Goal: Task Accomplishment & Management: Complete application form

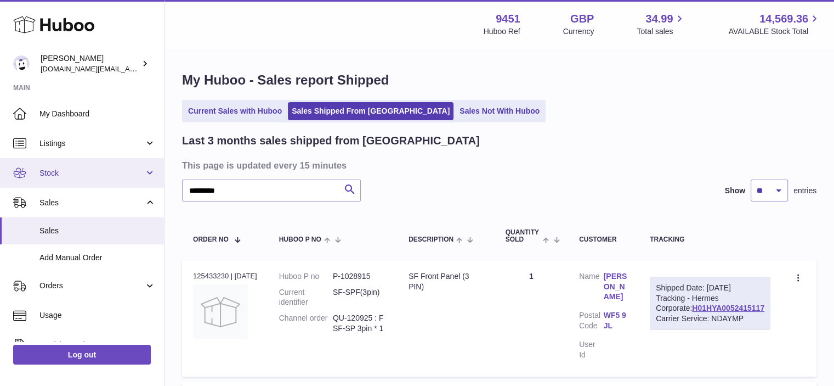
click at [150, 171] on link "Stock" at bounding box center [82, 173] width 164 height 30
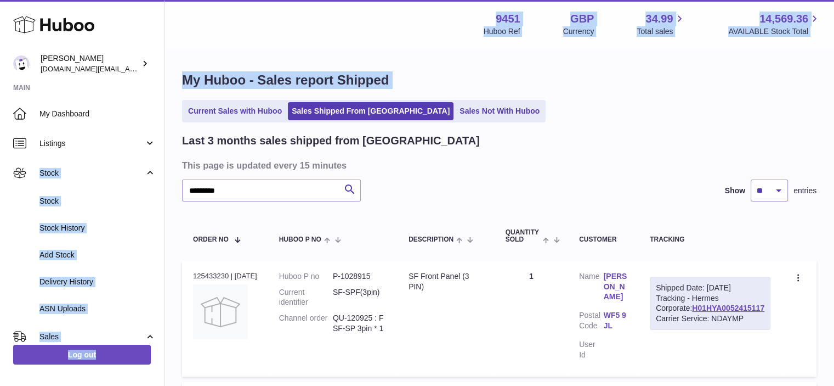
drag, startPoint x: 164, startPoint y: 131, endPoint x: 168, endPoint y: 109, distance: 22.8
click at [168, 109] on div "Huboo Amir Choroomi amir.ch@gmail.com Main My Dashboard Listings Not with Huboo…" at bounding box center [417, 295] width 834 height 590
click at [280, 26] on div "Menu Huboo 9451 Huboo Ref GBP Currency 34.99 Total sales 14,569.36 AVAILABLE St…" at bounding box center [499, 24] width 643 height 25
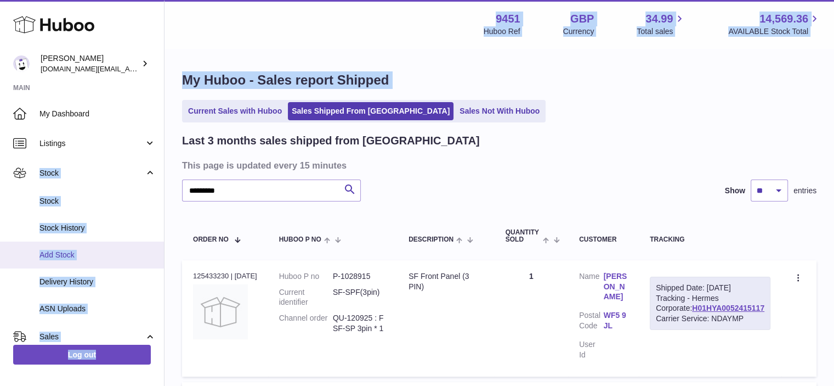
click at [55, 256] on span "Add Stock" at bounding box center [97, 255] width 116 height 10
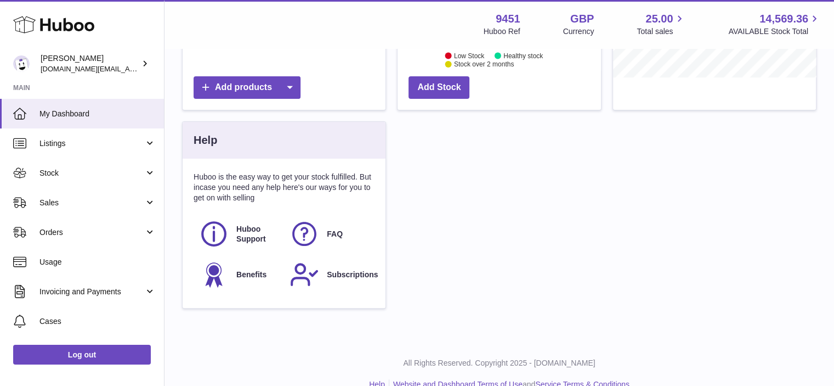
scroll to position [312, 0]
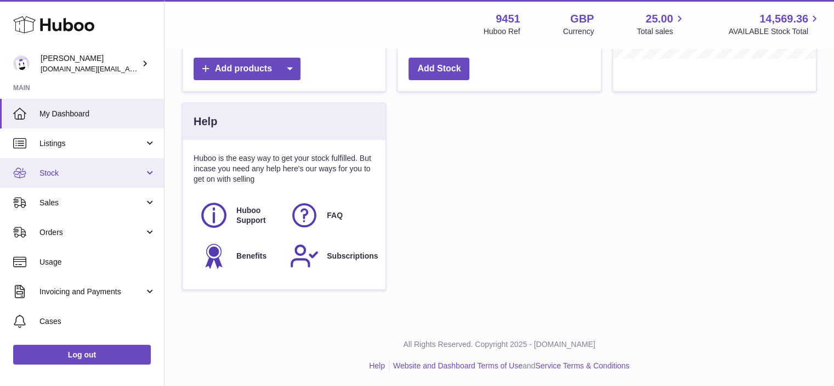
click at [150, 170] on link "Stock" at bounding box center [82, 173] width 164 height 30
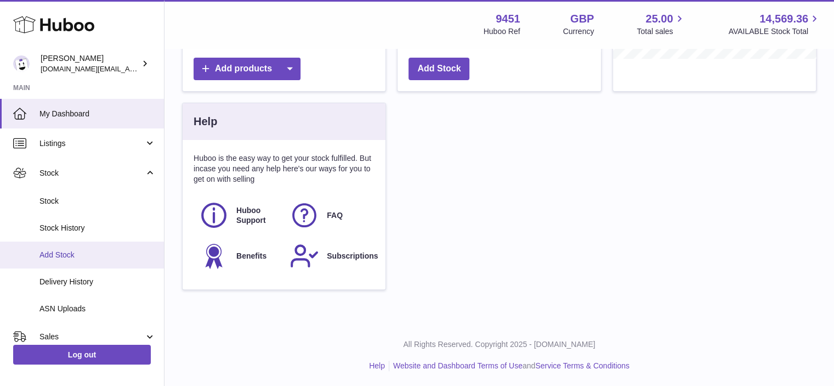
click at [65, 251] on span "Add Stock" at bounding box center [97, 255] width 116 height 10
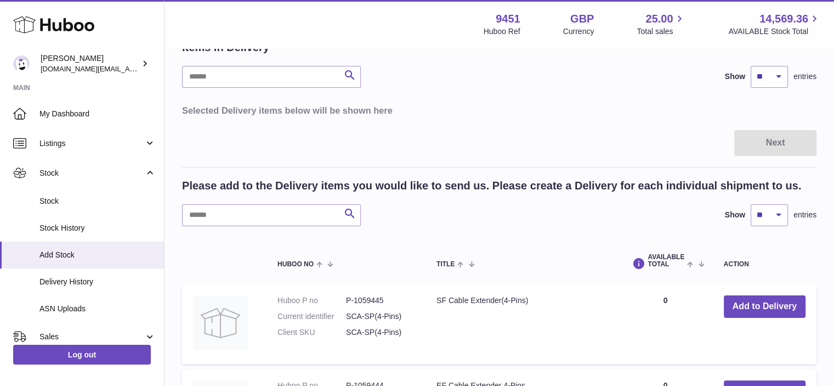
scroll to position [125, 0]
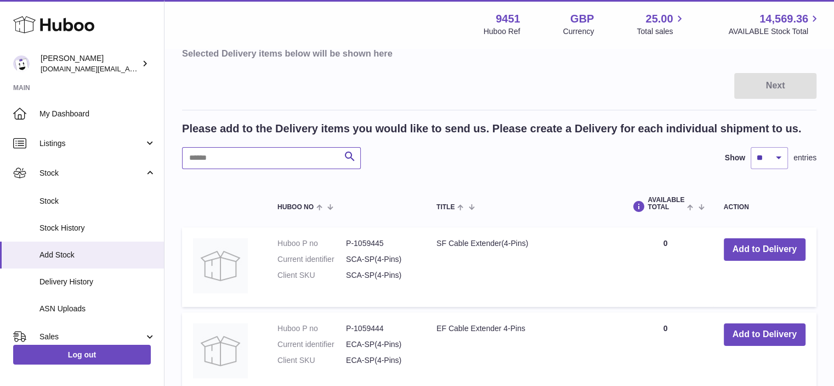
click at [219, 151] on input "text" at bounding box center [271, 158] width 179 height 22
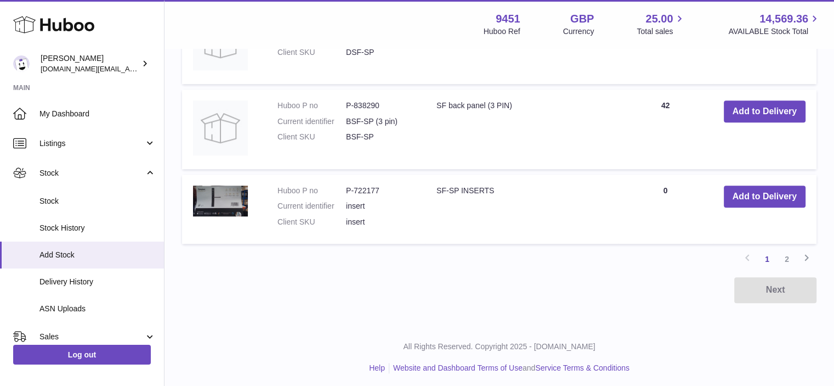
scroll to position [1007, 0]
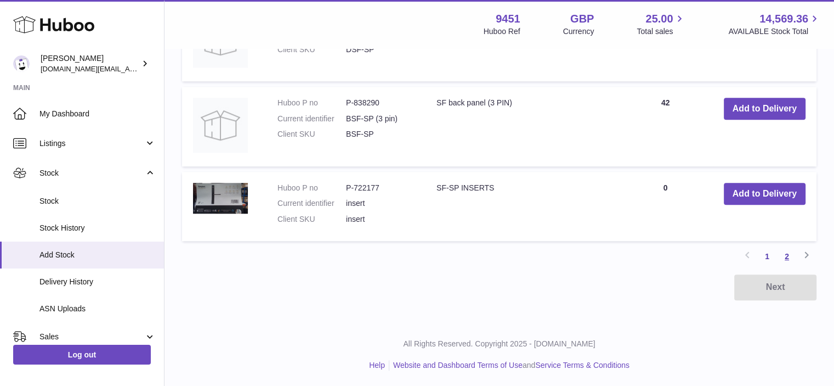
type input "*****"
click at [787, 253] on link "2" at bounding box center [787, 256] width 20 height 20
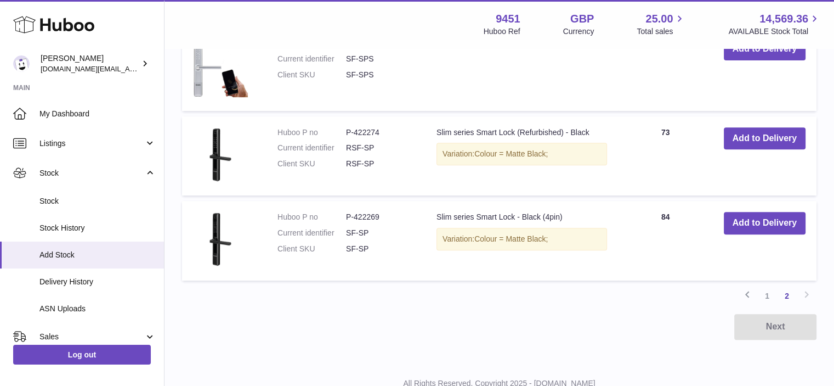
scroll to position [450, 0]
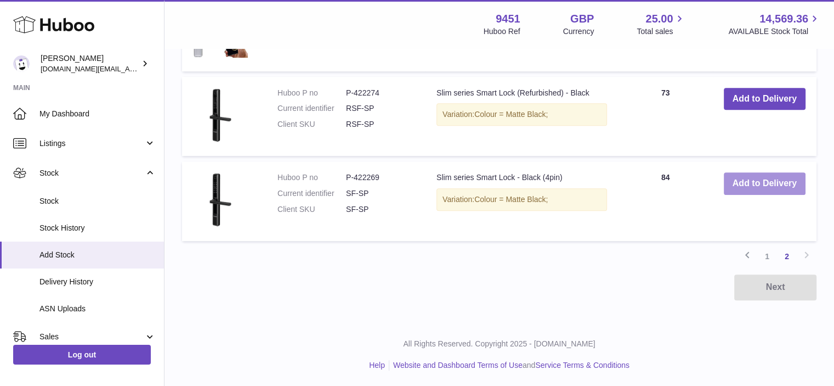
click at [745, 184] on button "Add to Delivery" at bounding box center [765, 183] width 82 height 22
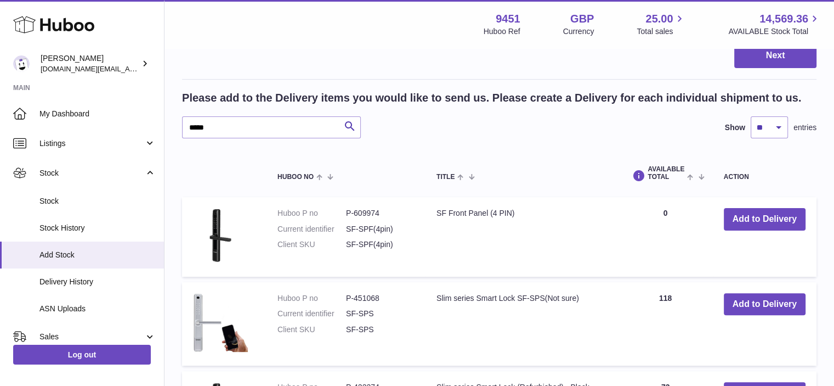
scroll to position [0, 0]
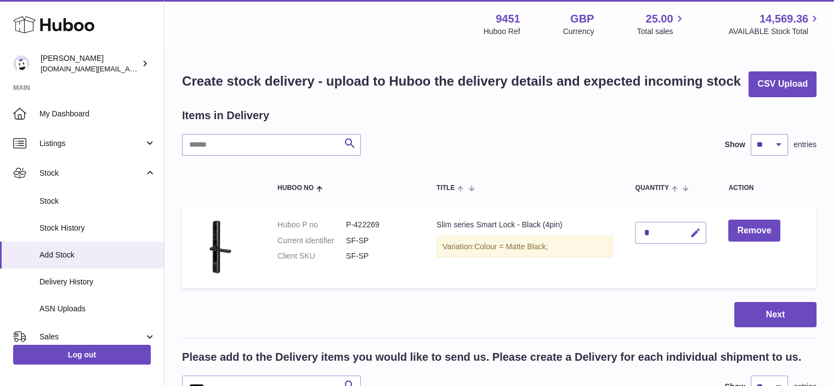
click at [698, 228] on icon "button" at bounding box center [695, 233] width 12 height 12
click at [623, 236] on tr "Huboo P no P-422269 Current identifier SF-SP Client SKU SF-SP Slim series Smart…" at bounding box center [499, 248] width 635 height 80
type input "*"
click at [691, 234] on icon "submit" at bounding box center [696, 233] width 10 height 10
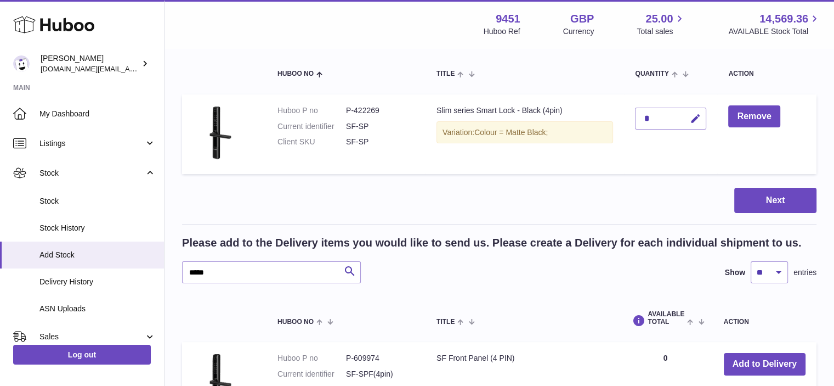
scroll to position [116, 0]
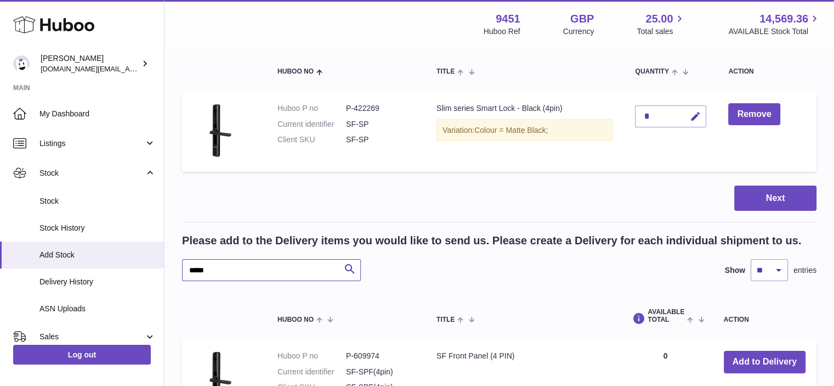
drag, startPoint x: 195, startPoint y: 266, endPoint x: 186, endPoint y: 264, distance: 9.0
click at [186, 264] on input "*****" at bounding box center [271, 270] width 179 height 22
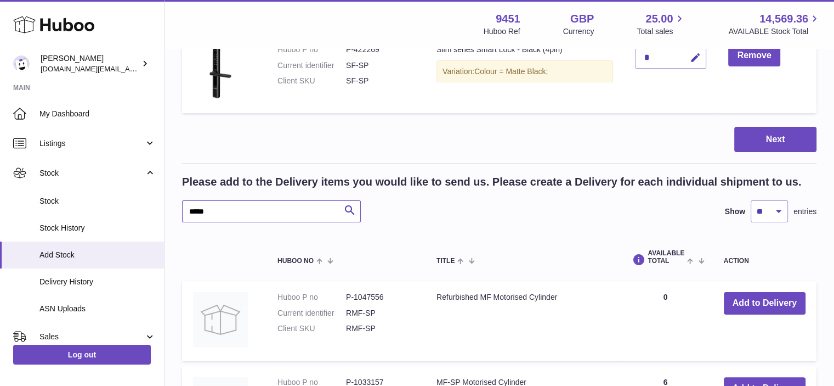
scroll to position [351, 0]
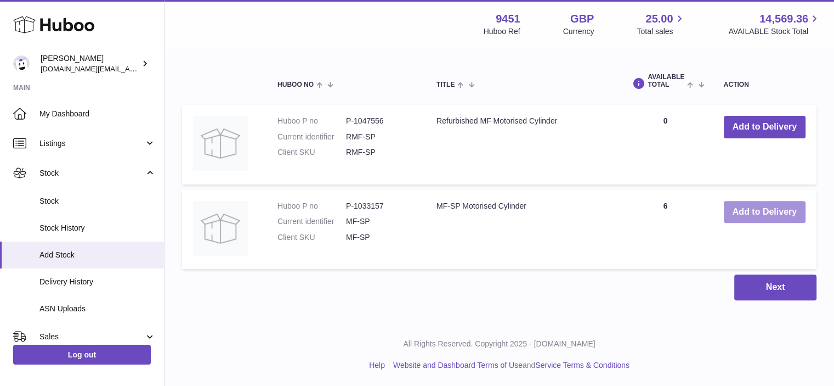
type input "*****"
click at [750, 216] on button "Add to Delivery" at bounding box center [765, 212] width 82 height 22
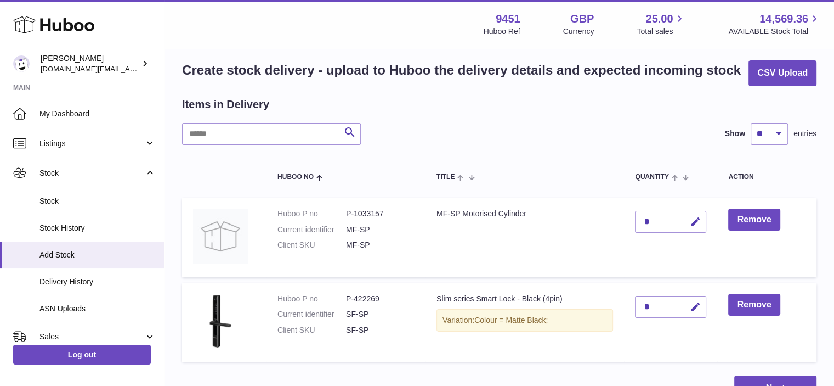
scroll to position [0, 0]
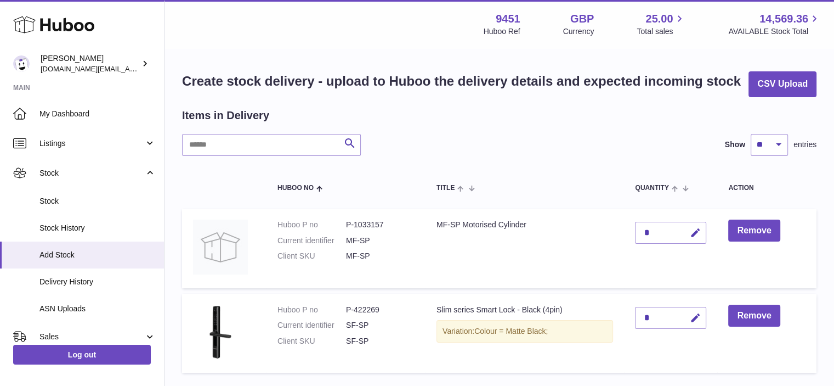
click at [670, 233] on div "*" at bounding box center [670, 233] width 71 height 22
click at [641, 240] on div "*" at bounding box center [670, 233] width 71 height 22
click at [696, 234] on icon "button" at bounding box center [695, 233] width 12 height 12
drag, startPoint x: 647, startPoint y: 231, endPoint x: 635, endPoint y: 233, distance: 12.7
click at [635, 233] on input "*" at bounding box center [670, 233] width 71 height 22
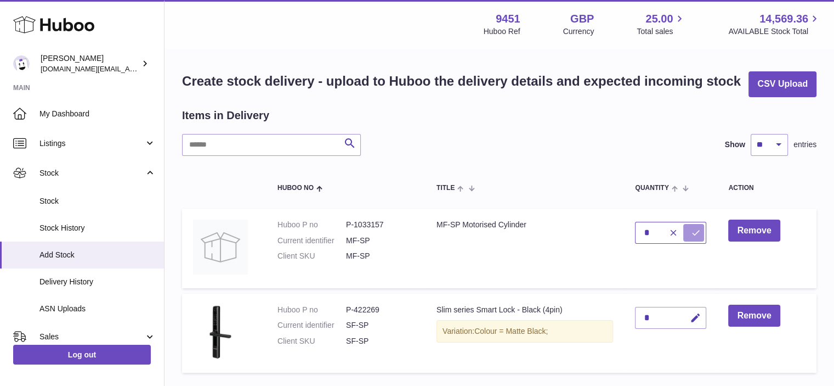
type input "*"
click at [699, 228] on icon "submit" at bounding box center [696, 233] width 10 height 10
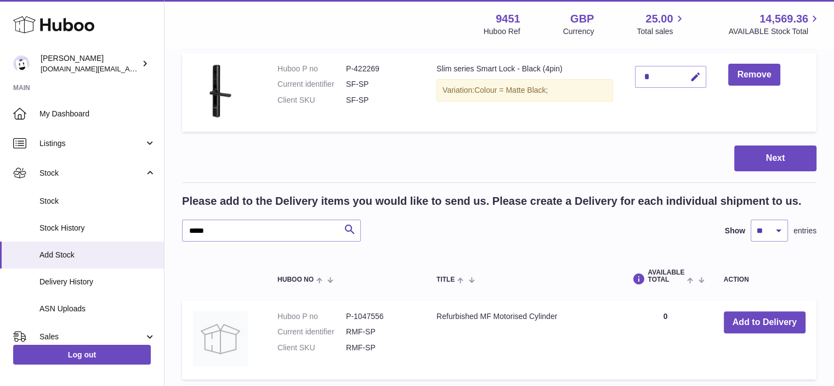
scroll to position [243, 0]
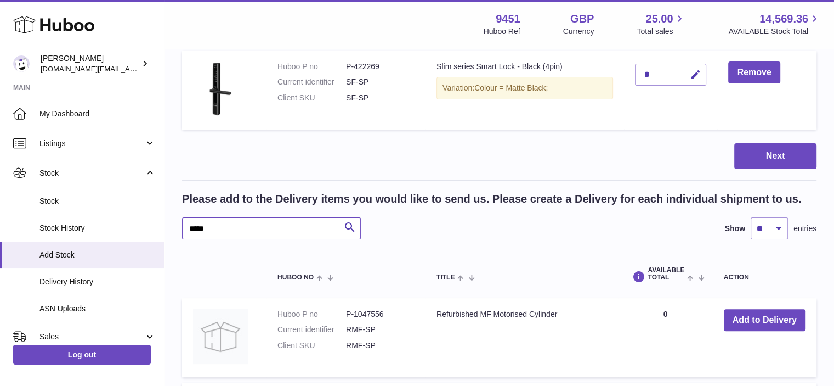
drag, startPoint x: 196, startPoint y: 223, endPoint x: 185, endPoint y: 222, distance: 11.6
click at [185, 222] on input "*****" at bounding box center [271, 228] width 179 height 22
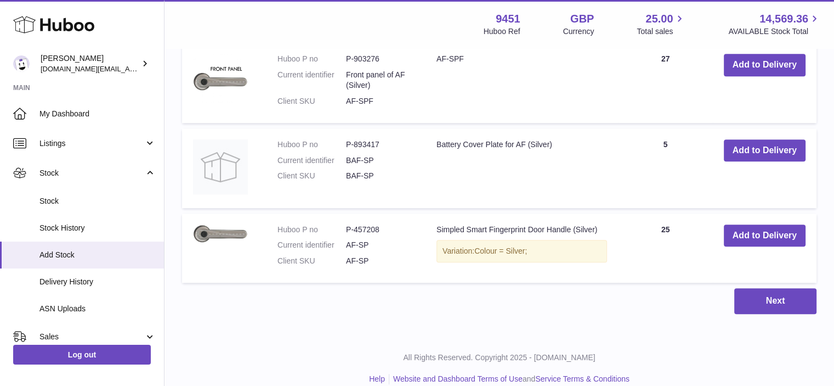
scroll to position [681, 0]
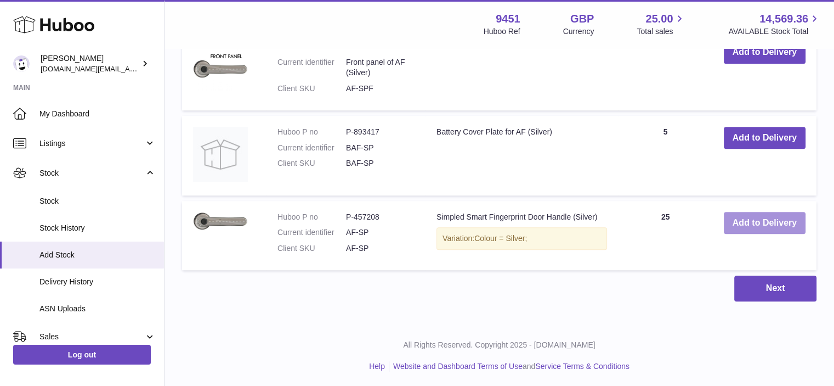
type input "*****"
click at [757, 225] on button "Add to Delivery" at bounding box center [765, 223] width 82 height 22
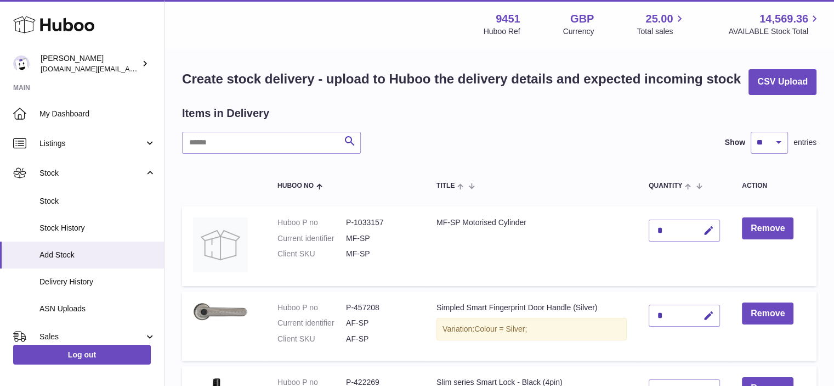
scroll to position [0, 0]
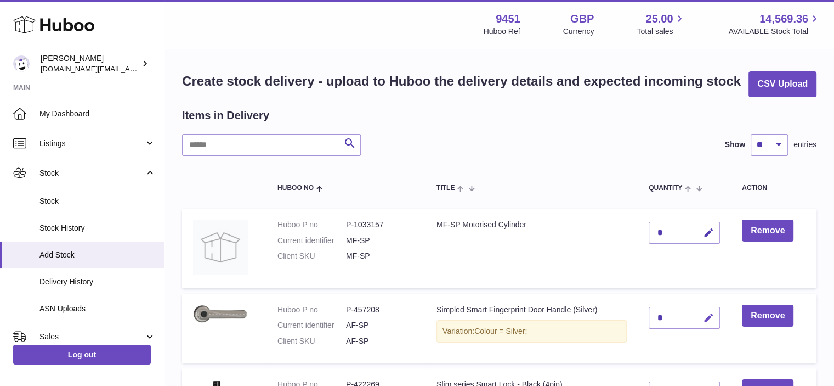
click at [705, 318] on icon "button" at bounding box center [709, 318] width 12 height 12
drag, startPoint x: 669, startPoint y: 312, endPoint x: 642, endPoint y: 315, distance: 27.7
click at [642, 315] on td "*" at bounding box center [684, 328] width 93 height 70
type input "*"
click at [706, 315] on icon "submit" at bounding box center [709, 318] width 10 height 10
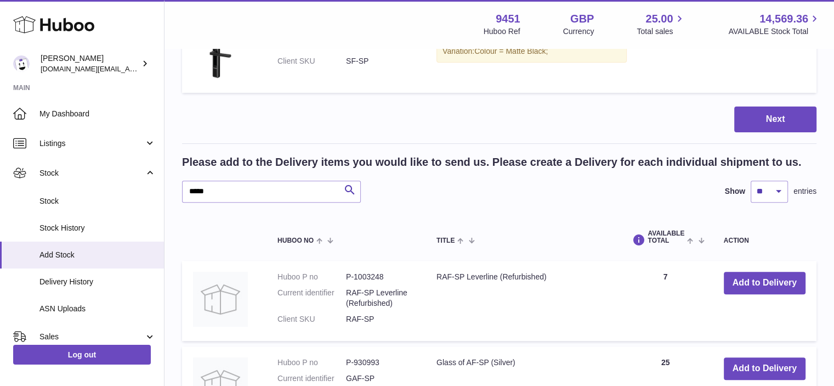
scroll to position [358, 0]
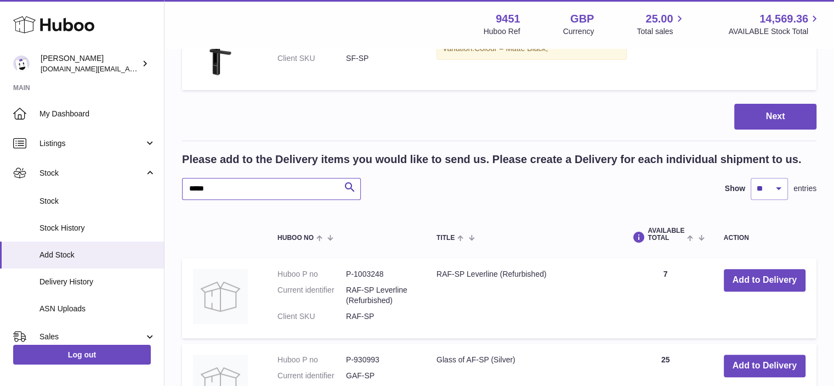
drag, startPoint x: 192, startPoint y: 187, endPoint x: 184, endPoint y: 187, distance: 7.7
click at [184, 187] on input "*****" at bounding box center [271, 189] width 179 height 22
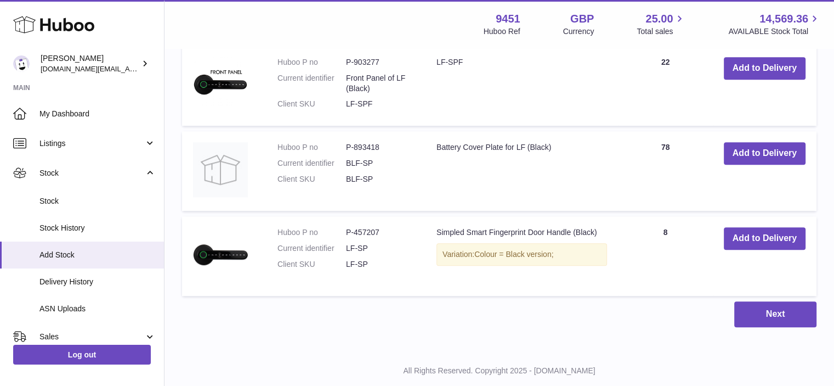
scroll to position [766, 0]
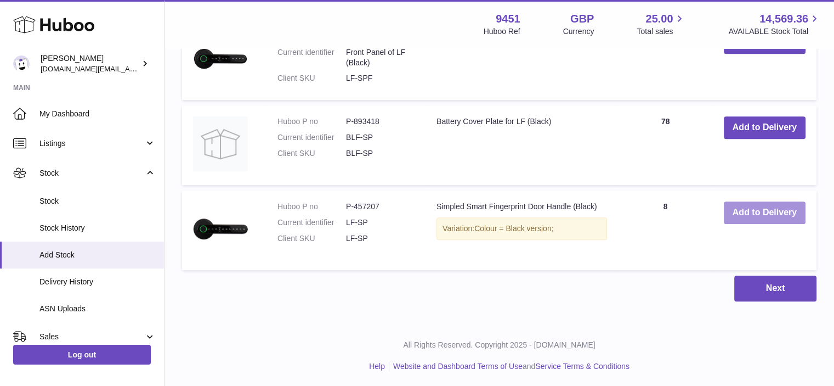
click at [762, 211] on button "Add to Delivery" at bounding box center [765, 212] width 82 height 22
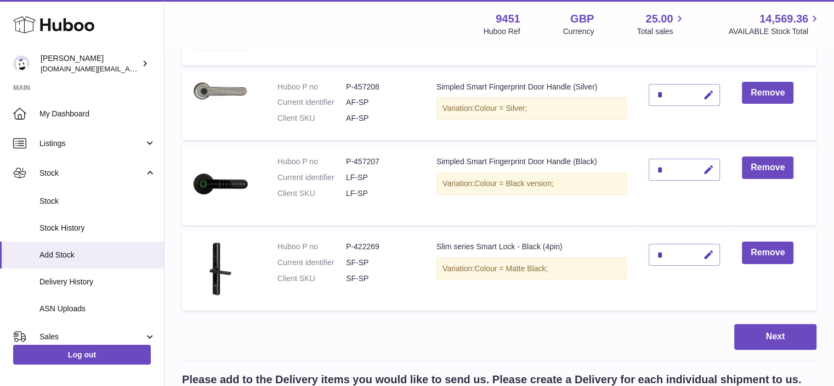
scroll to position [232, 0]
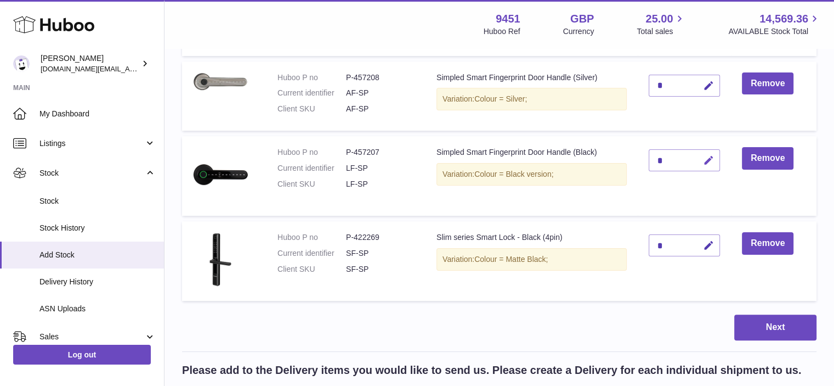
click at [701, 158] on button "button" at bounding box center [707, 160] width 26 height 22
click at [708, 162] on icon "submit" at bounding box center [709, 160] width 10 height 10
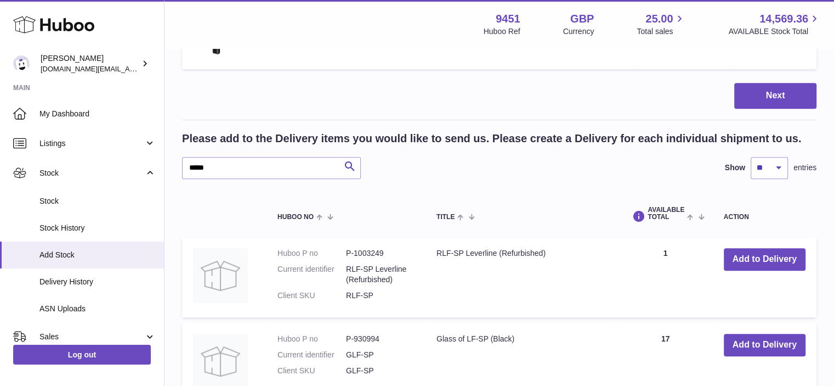
scroll to position [471, 0]
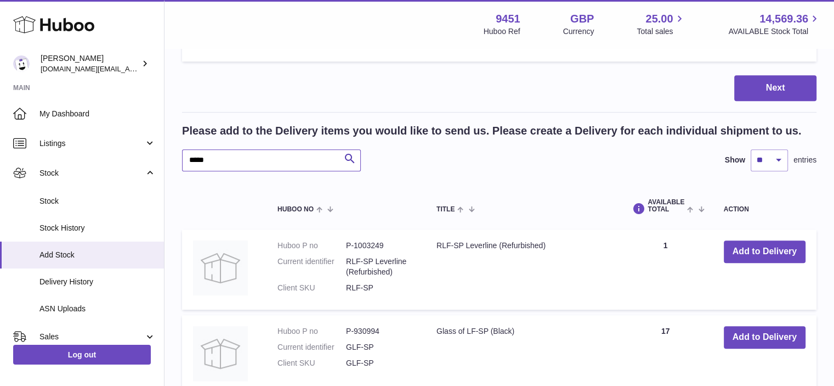
drag, startPoint x: 192, startPoint y: 156, endPoint x: 184, endPoint y: 155, distance: 7.8
click at [184, 155] on input "*****" at bounding box center [271, 160] width 179 height 22
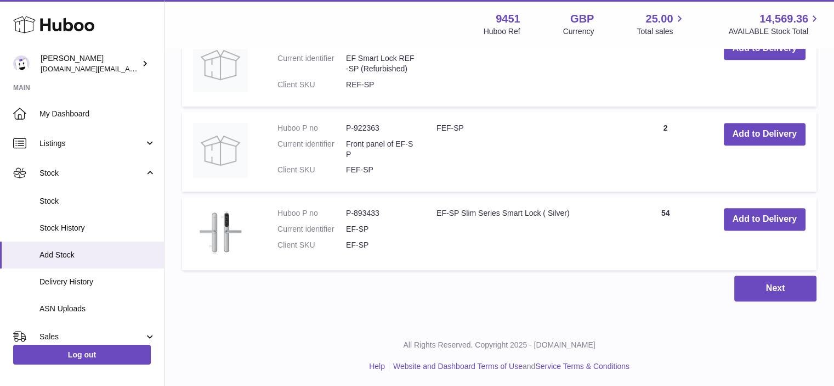
scroll to position [599, 0]
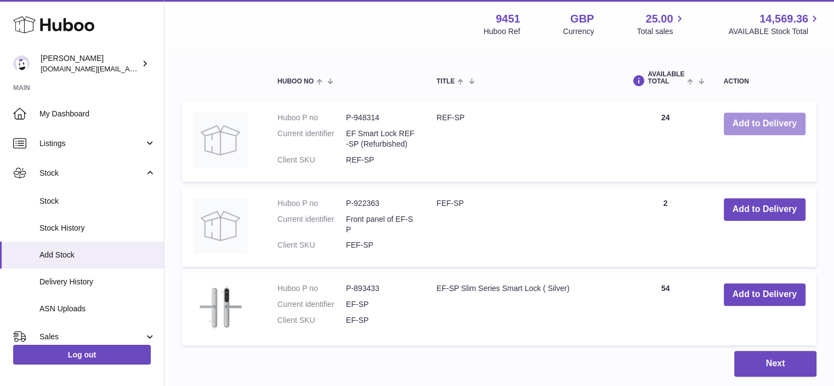
type input "*****"
click at [759, 123] on button "Add to Delivery" at bounding box center [765, 123] width 82 height 22
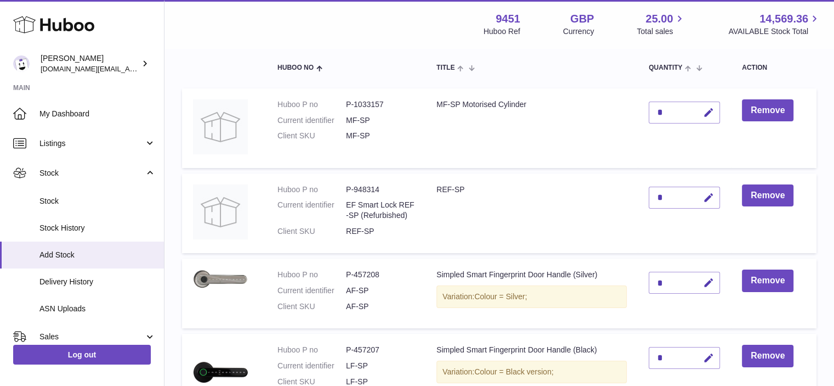
scroll to position [114, 0]
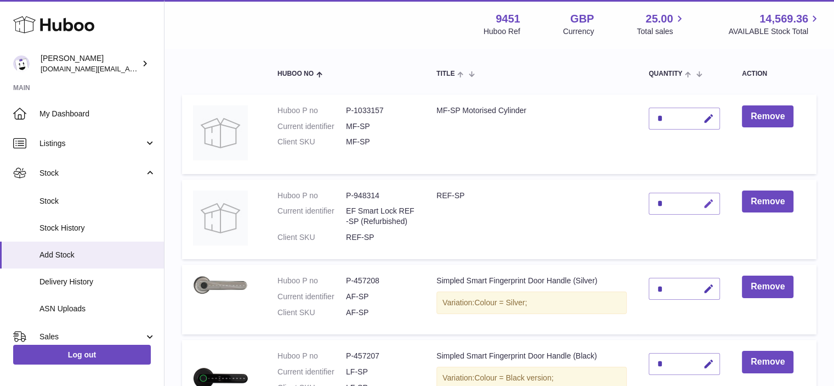
click at [709, 201] on icon "button" at bounding box center [709, 204] width 12 height 12
drag, startPoint x: 666, startPoint y: 200, endPoint x: 643, endPoint y: 206, distance: 24.3
click at [643, 206] on td "*" at bounding box center [684, 219] width 93 height 80
type input "*"
click at [704, 202] on icon "submit" at bounding box center [709, 204] width 10 height 10
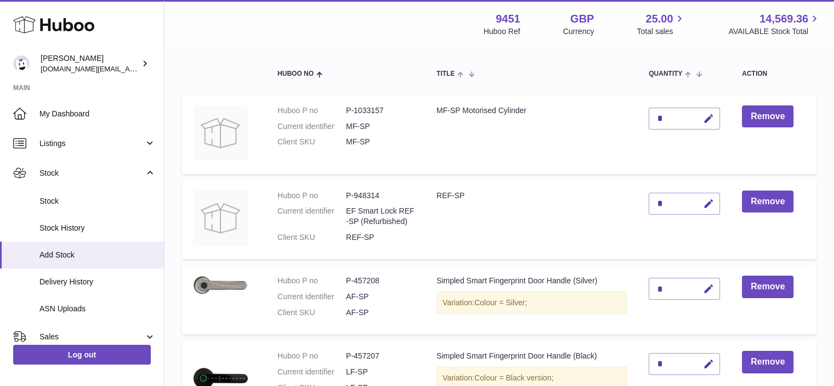
scroll to position [12, 0]
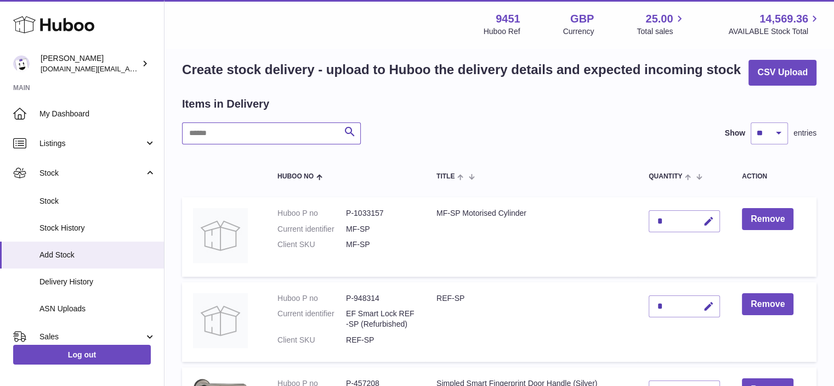
click at [216, 129] on input "text" at bounding box center [271, 133] width 179 height 22
type input "******"
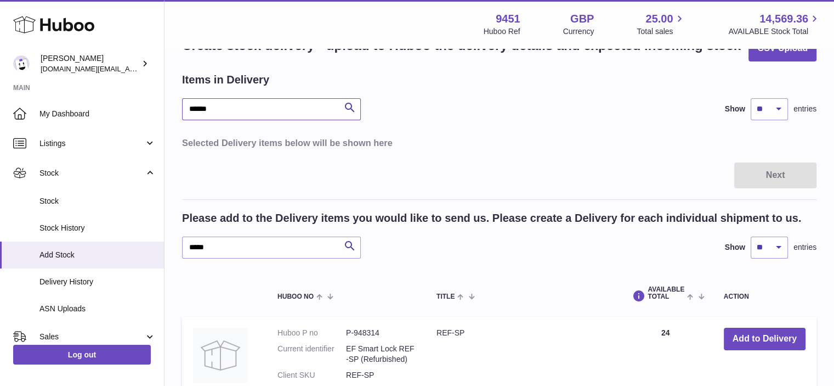
scroll to position [22, 0]
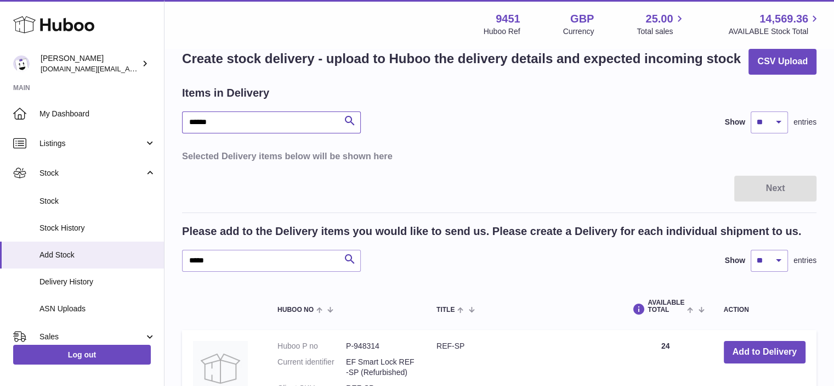
drag, startPoint x: 193, startPoint y: 121, endPoint x: 185, endPoint y: 121, distance: 7.7
click at [185, 121] on input "******" at bounding box center [271, 122] width 179 height 22
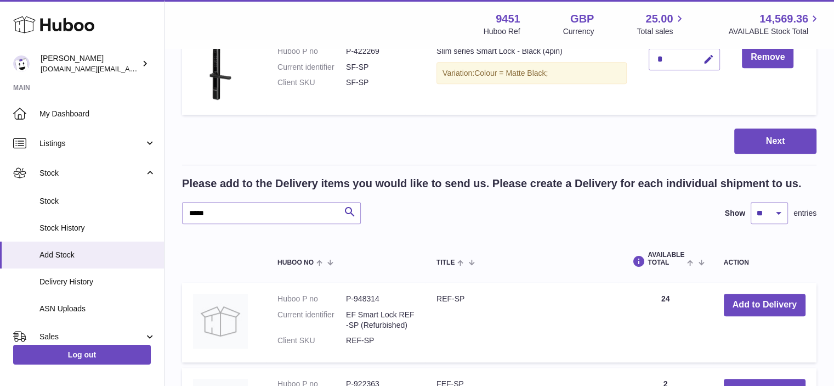
scroll to position [507, 0]
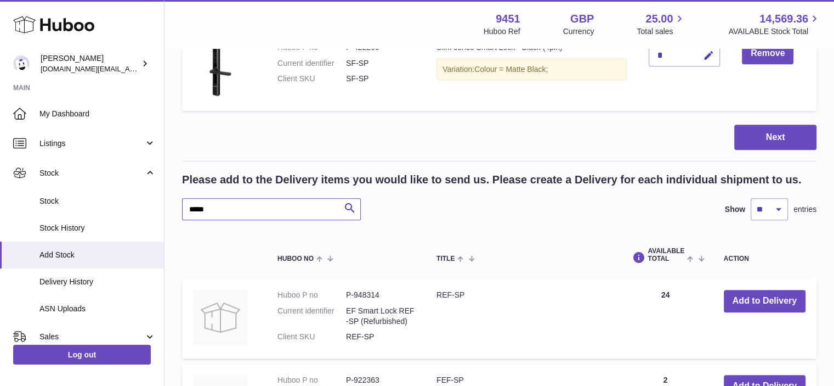
drag, startPoint x: 212, startPoint y: 206, endPoint x: 163, endPoint y: 210, distance: 49.6
click at [163, 210] on div "Huboo [PERSON_NAME] [DOMAIN_NAME][EMAIL_ADDRESS][DOMAIN_NAME] Main My Dashboard…" at bounding box center [417, 66] width 834 height 1147
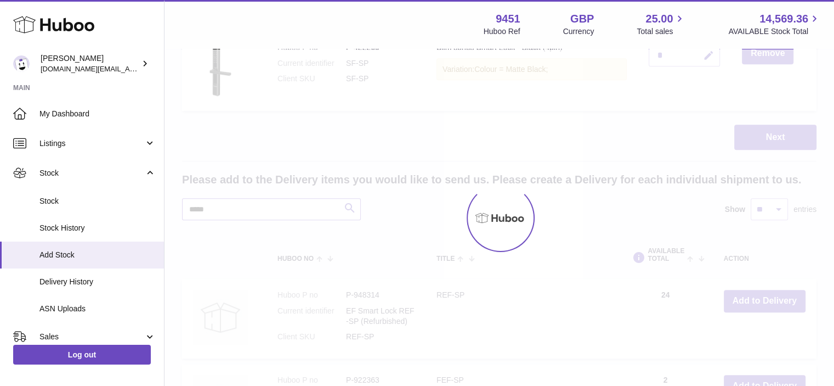
scroll to position [507, 0]
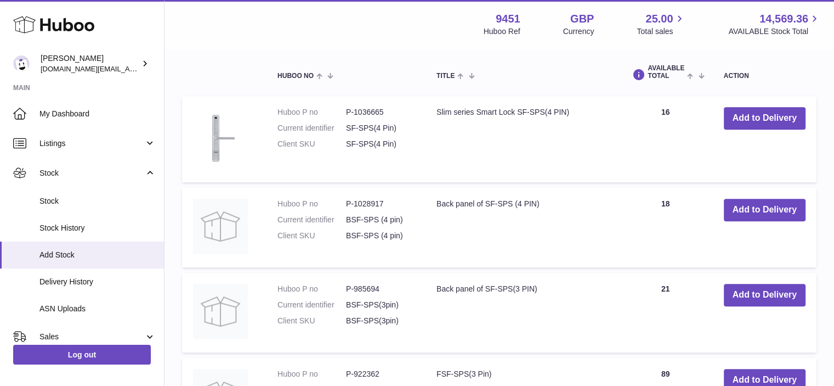
scroll to position [619, 0]
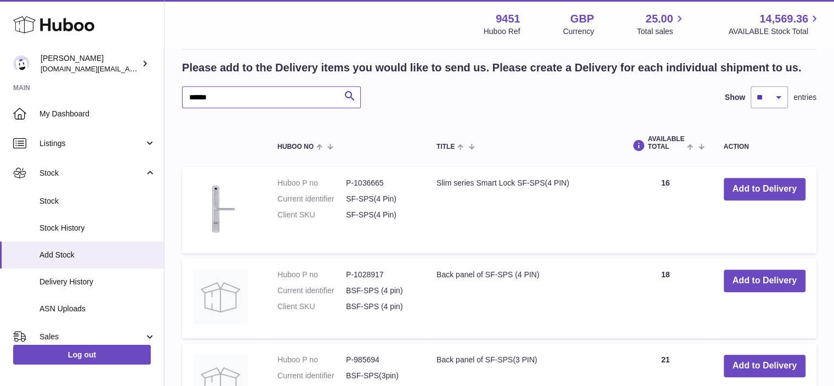
type input "******"
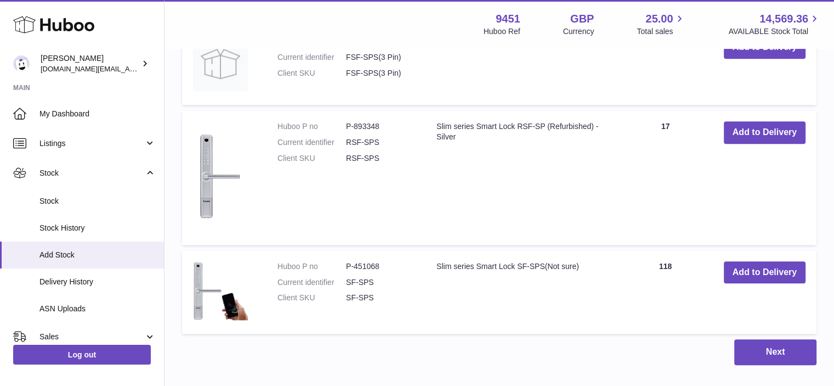
scroll to position [1087, 0]
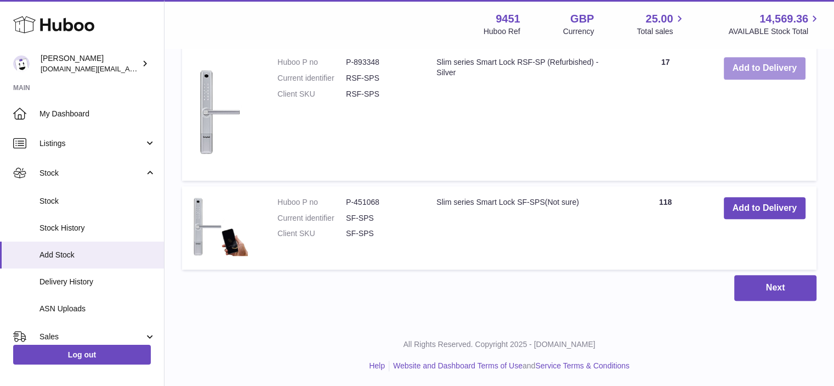
click at [775, 64] on button "Add to Delivery" at bounding box center [765, 68] width 82 height 22
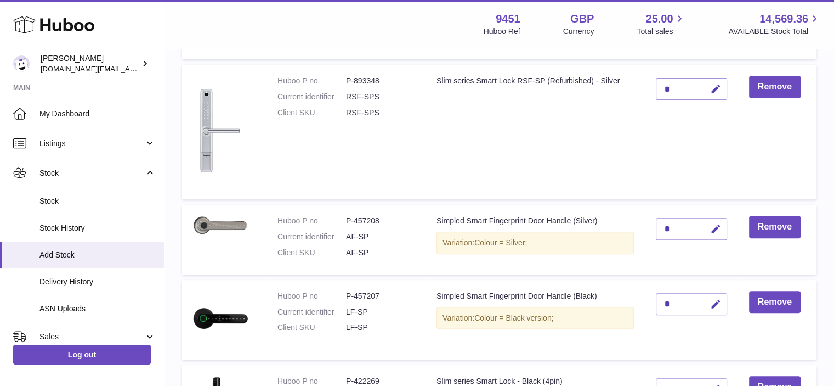
scroll to position [290, 0]
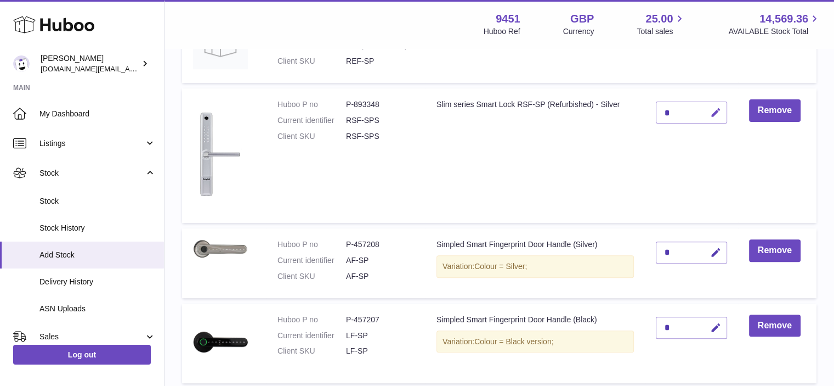
click at [714, 112] on icon "button" at bounding box center [716, 113] width 12 height 12
drag, startPoint x: 674, startPoint y: 109, endPoint x: 652, endPoint y: 109, distance: 21.4
click at [652, 109] on td "*" at bounding box center [691, 155] width 93 height 134
type input "*"
click at [720, 108] on icon "submit" at bounding box center [716, 113] width 10 height 10
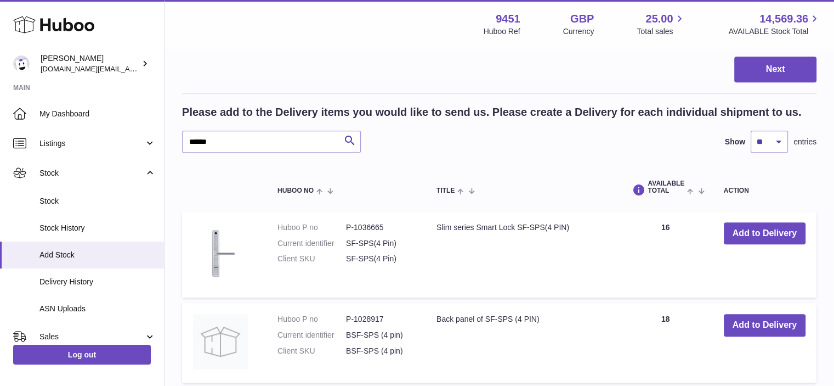
scroll to position [738, 0]
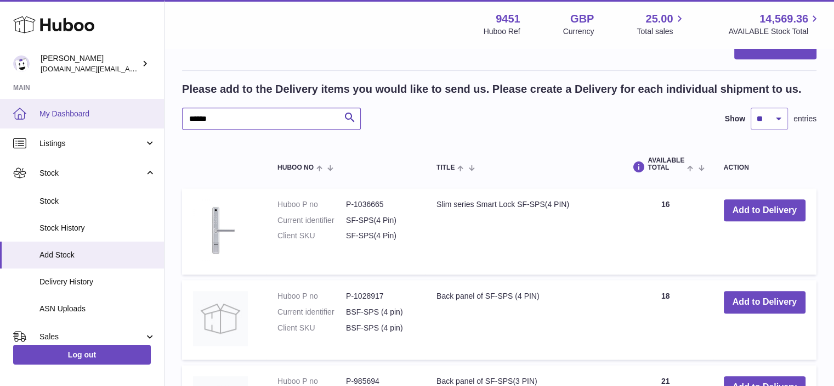
drag, startPoint x: 230, startPoint y: 122, endPoint x: 150, endPoint y: 116, distance: 80.9
click at [150, 116] on div "Huboo [PERSON_NAME] [DOMAIN_NAME][EMAIL_ADDRESS][DOMAIN_NAME] Main My Dashboard…" at bounding box center [417, 69] width 834 height 1614
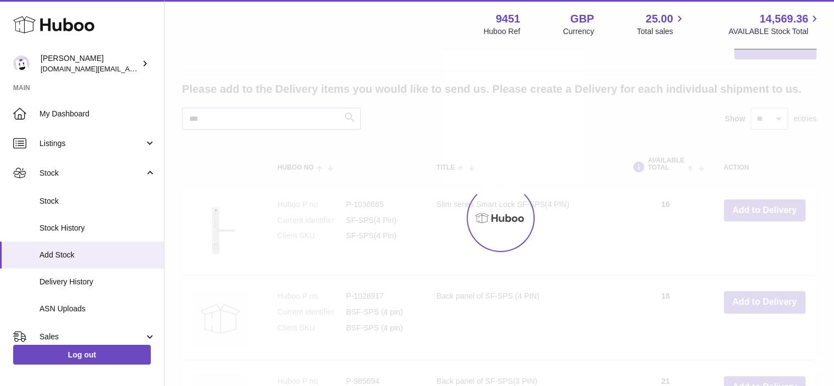
scroll to position [736, 0]
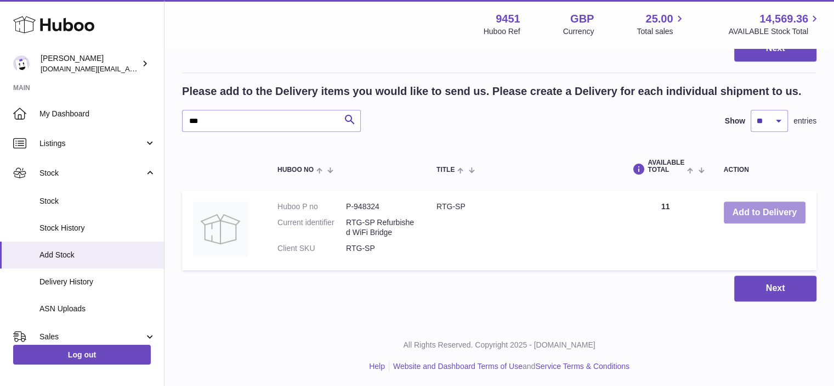
click at [760, 211] on button "Add to Delivery" at bounding box center [765, 212] width 82 height 22
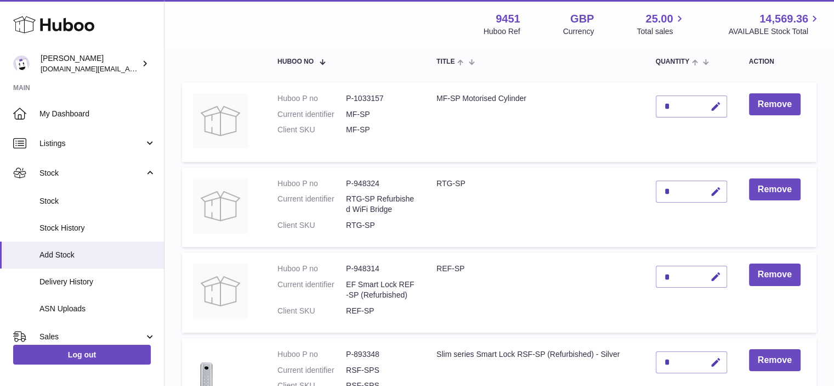
scroll to position [70, 0]
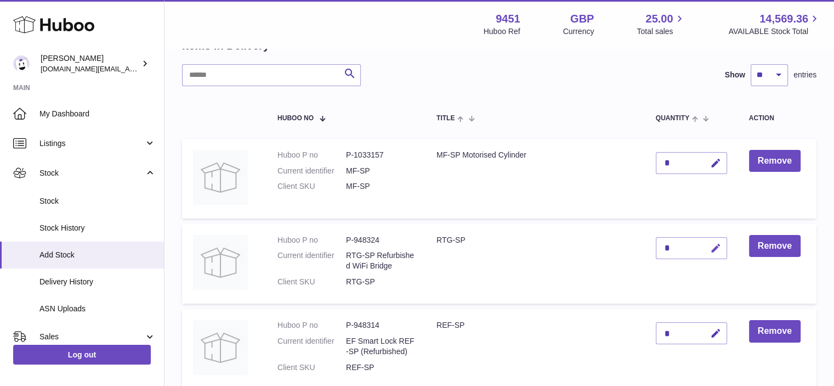
click at [720, 246] on icon "button" at bounding box center [716, 248] width 12 height 12
click at [716, 251] on icon "submit" at bounding box center [716, 248] width 10 height 10
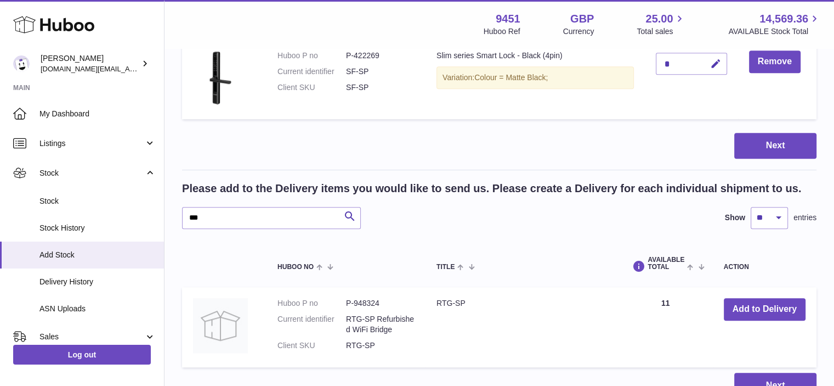
scroll to position [726, 0]
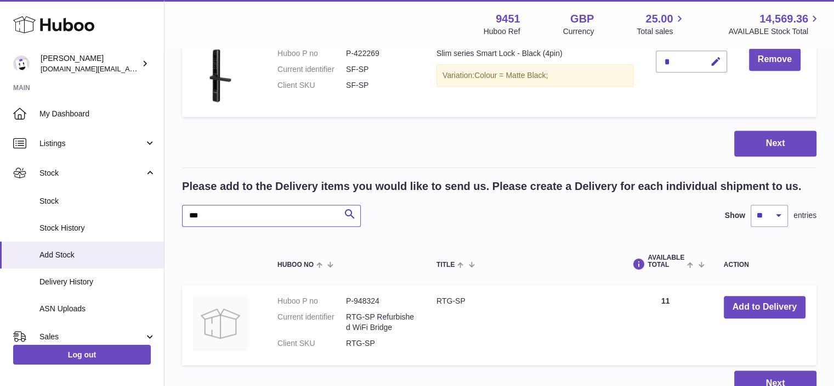
drag, startPoint x: 214, startPoint y: 216, endPoint x: 194, endPoint y: 210, distance: 21.0
click at [194, 210] on input "***" at bounding box center [271, 216] width 179 height 22
type input "*"
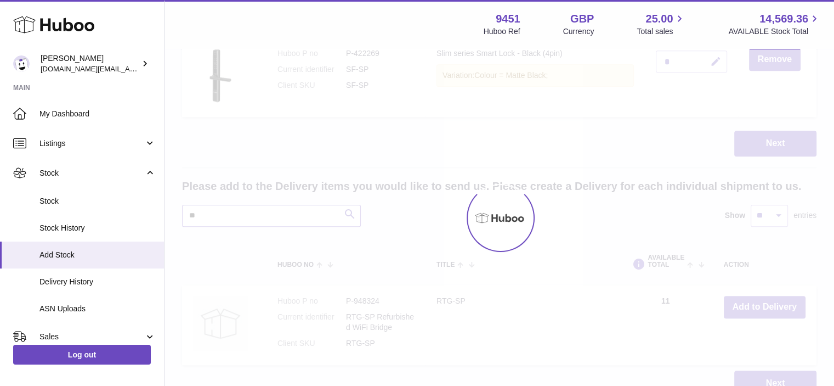
type input "*"
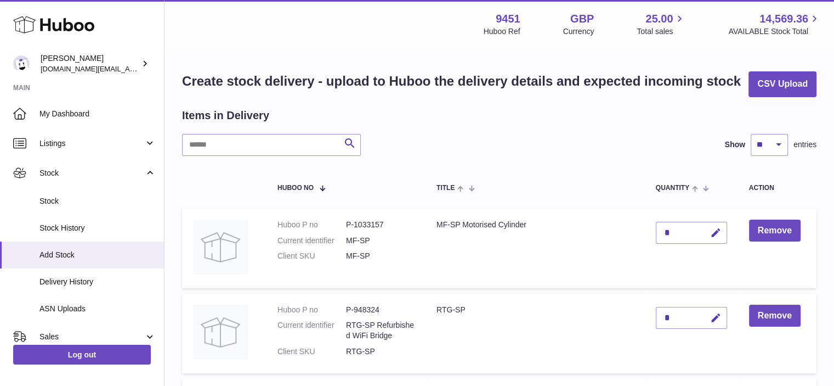
type input "******"
click at [248, 136] on input "text" at bounding box center [271, 145] width 179 height 22
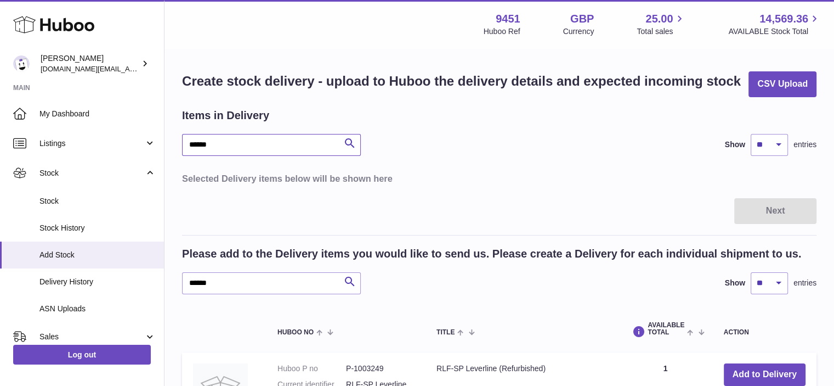
drag, startPoint x: 224, startPoint y: 144, endPoint x: 196, endPoint y: 140, distance: 28.3
click at [196, 140] on input "******" at bounding box center [271, 145] width 179 height 22
type input "*"
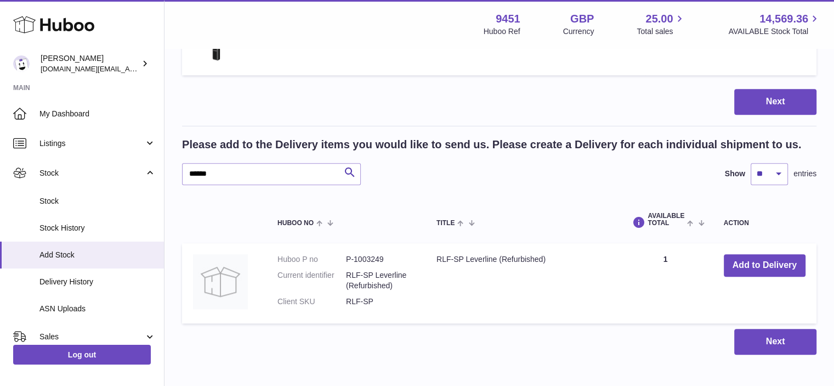
scroll to position [821, 0]
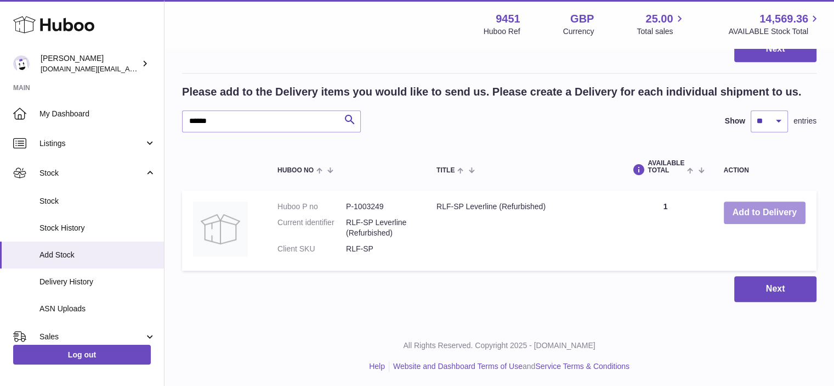
click at [765, 212] on button "Add to Delivery" at bounding box center [765, 212] width 82 height 22
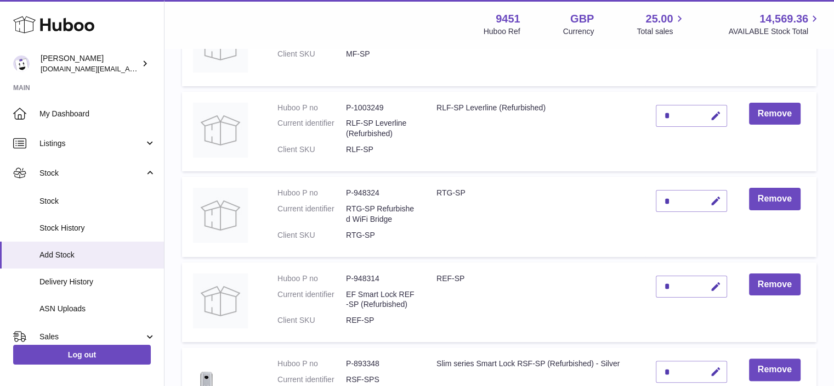
scroll to position [199, 0]
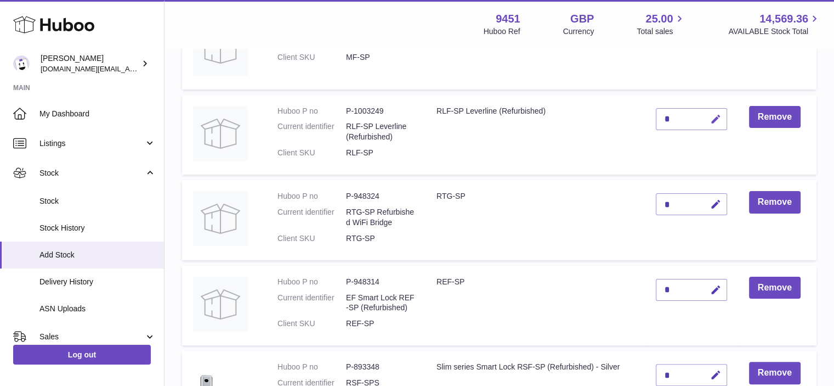
click at [710, 121] on icon "button" at bounding box center [716, 120] width 12 height 12
click at [714, 115] on icon "submit" at bounding box center [716, 119] width 10 height 10
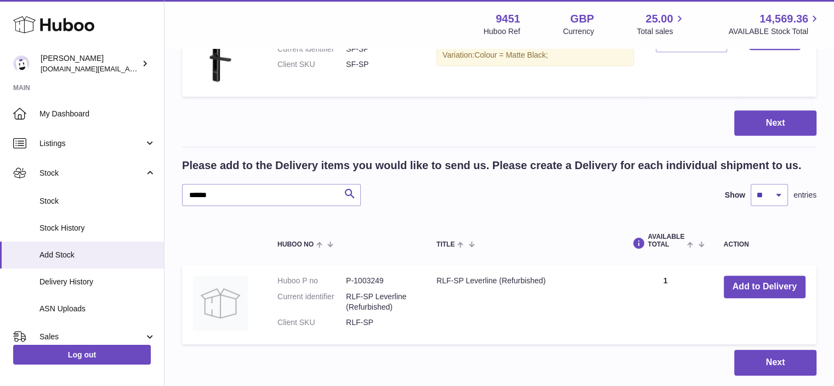
scroll to position [847, 0]
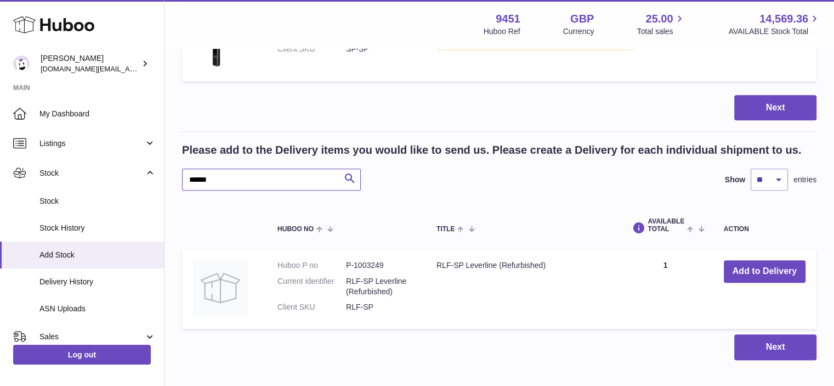
drag, startPoint x: 218, startPoint y: 177, endPoint x: 184, endPoint y: 177, distance: 34.0
click at [184, 177] on input "******" at bounding box center [271, 179] width 179 height 22
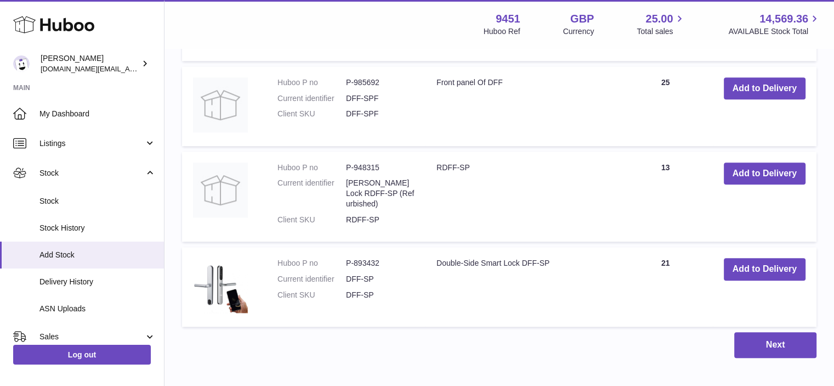
scroll to position [1172, 0]
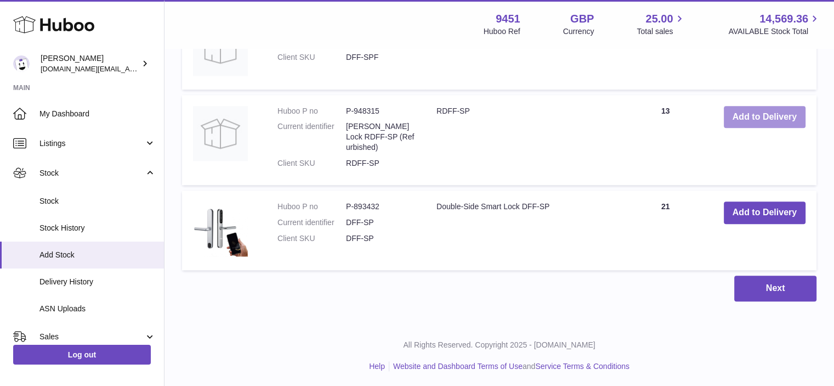
type input "******"
click at [758, 112] on button "Add to Delivery" at bounding box center [765, 117] width 82 height 22
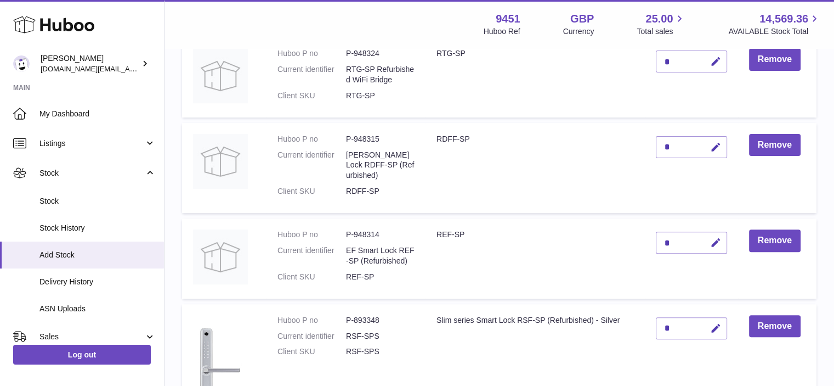
scroll to position [329, 0]
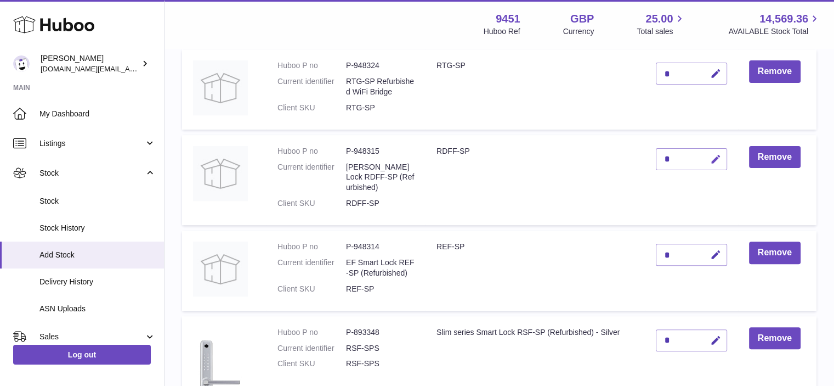
click at [719, 160] on icon "button" at bounding box center [716, 160] width 12 height 12
drag, startPoint x: 677, startPoint y: 157, endPoint x: 659, endPoint y: 155, distance: 18.2
click at [659, 155] on input "*" at bounding box center [691, 159] width 71 height 22
type input "*"
click at [705, 156] on button "submit" at bounding box center [714, 159] width 21 height 18
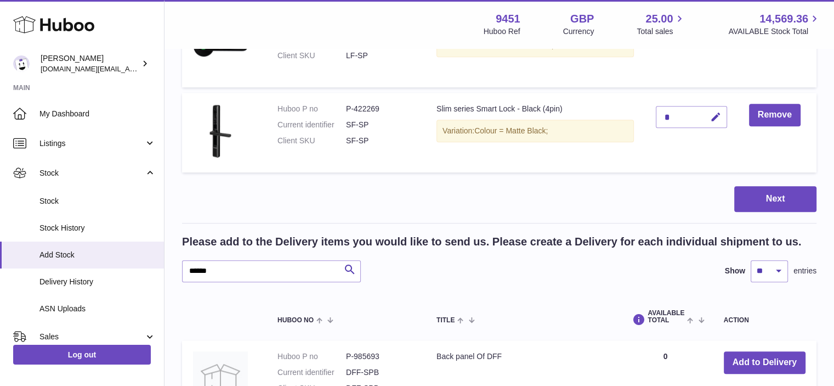
scroll to position [880, 0]
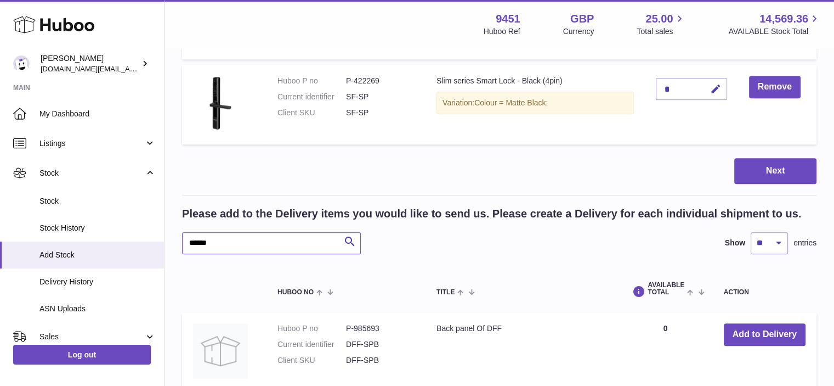
drag, startPoint x: 196, startPoint y: 238, endPoint x: 187, endPoint y: 239, distance: 9.4
click at [187, 239] on input "******" at bounding box center [271, 243] width 179 height 22
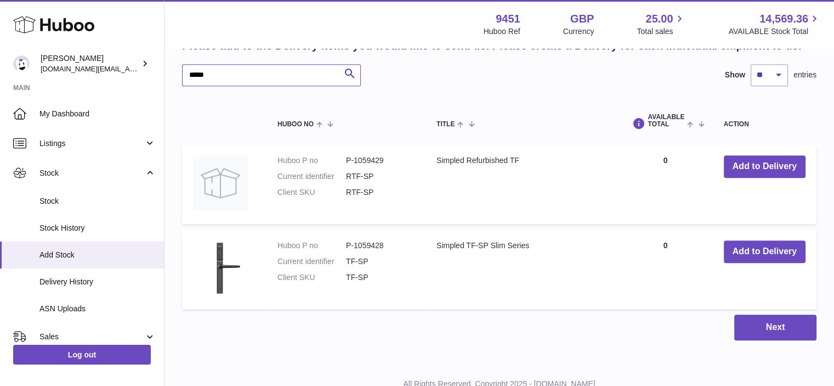
scroll to position [1086, 0]
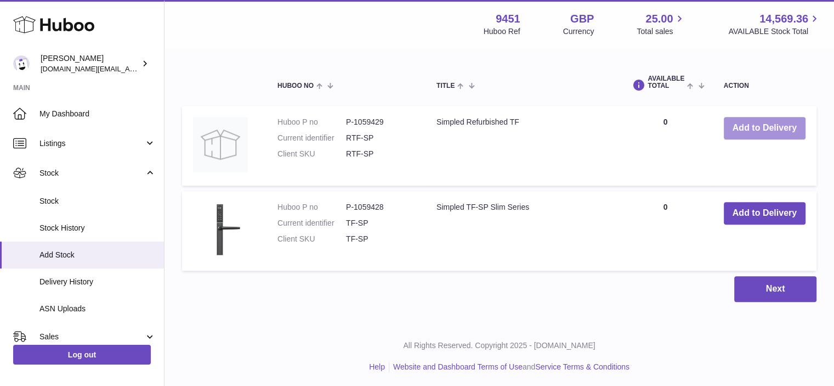
type input "*****"
click at [772, 125] on button "Add to Delivery" at bounding box center [765, 128] width 82 height 22
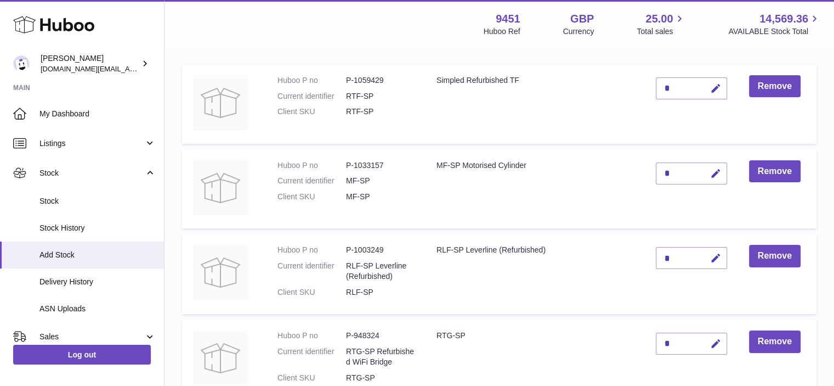
scroll to position [140, 0]
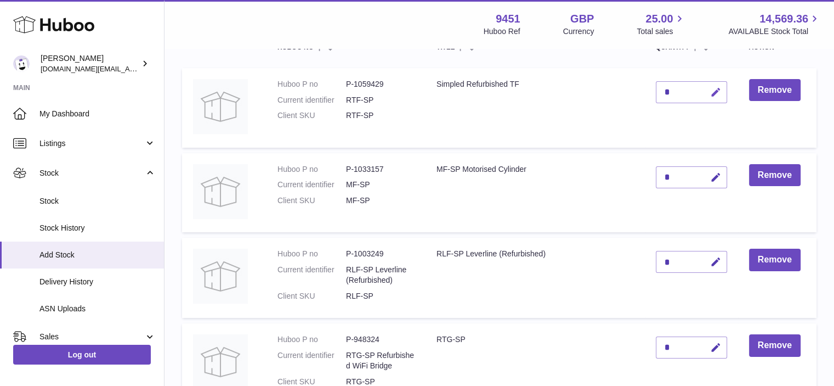
click at [713, 93] on icon "button" at bounding box center [716, 93] width 12 height 12
drag, startPoint x: 675, startPoint y: 87, endPoint x: 661, endPoint y: 88, distance: 13.8
click at [661, 88] on input "*" at bounding box center [691, 92] width 71 height 22
type input "*"
click at [713, 89] on icon "submit" at bounding box center [716, 92] width 10 height 10
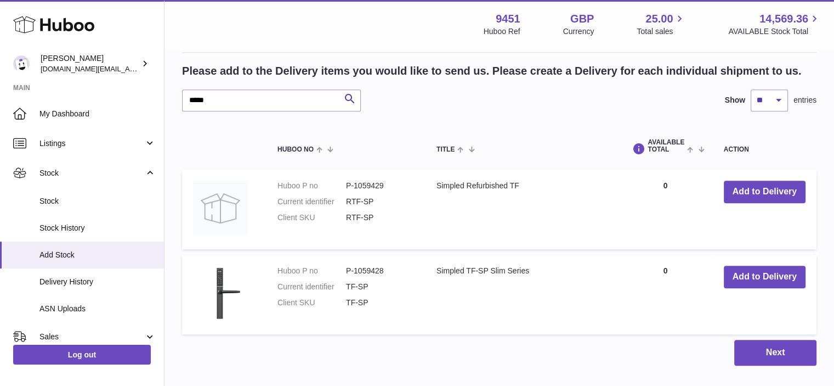
scroll to position [1172, 0]
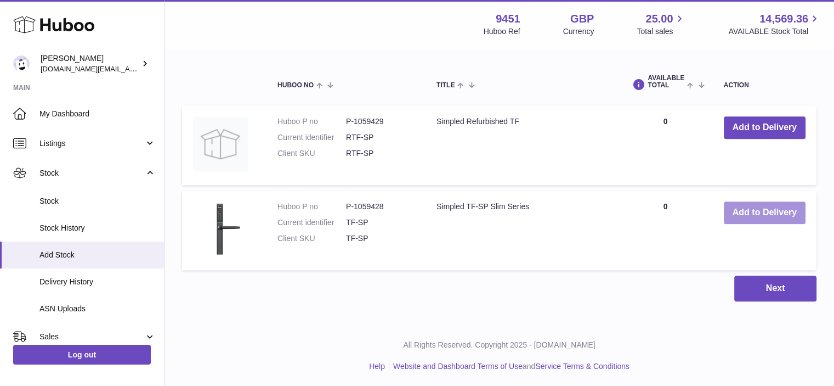
click at [789, 210] on button "Add to Delivery" at bounding box center [765, 212] width 82 height 22
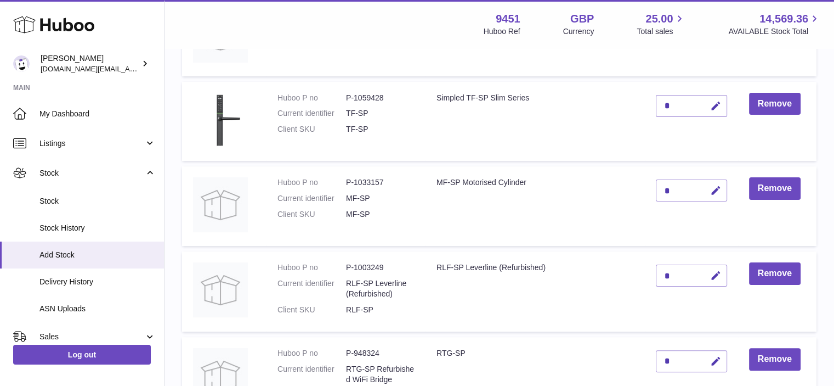
scroll to position [215, 0]
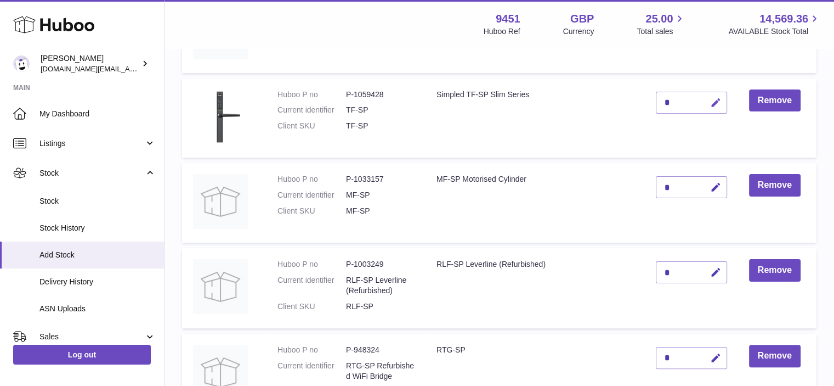
click at [717, 103] on icon "button" at bounding box center [716, 103] width 12 height 12
drag, startPoint x: 671, startPoint y: 97, endPoint x: 646, endPoint y: 102, distance: 25.8
click at [646, 102] on td "*" at bounding box center [691, 118] width 93 height 80
type input "*"
click at [709, 101] on button "submit" at bounding box center [714, 103] width 21 height 18
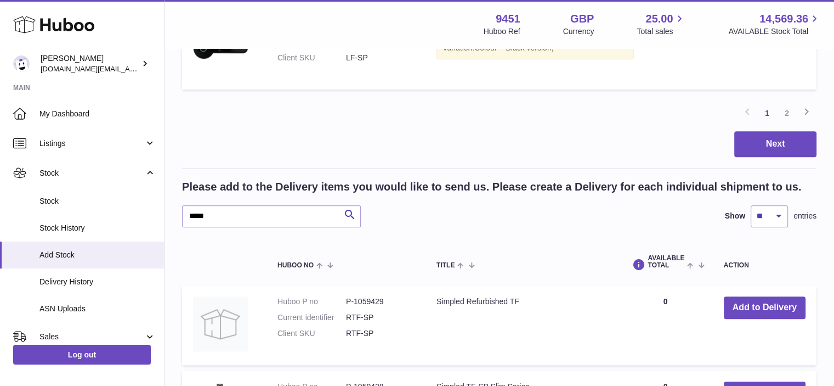
scroll to position [1035, 0]
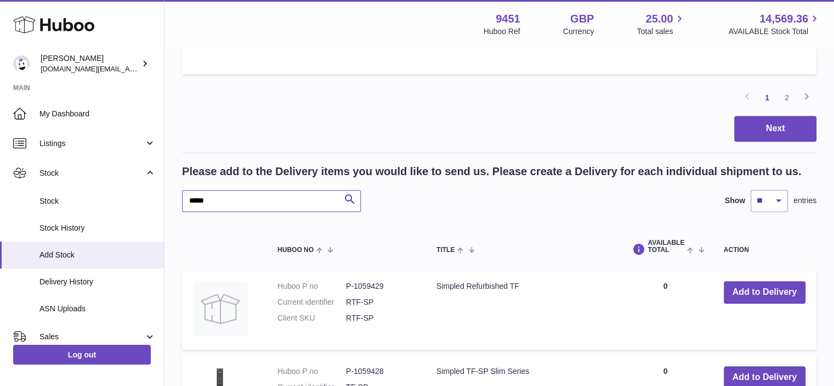
drag, startPoint x: 192, startPoint y: 196, endPoint x: 186, endPoint y: 197, distance: 5.6
click at [186, 197] on input "*****" at bounding box center [271, 201] width 179 height 22
click at [196, 196] on input "*****" at bounding box center [271, 201] width 179 height 22
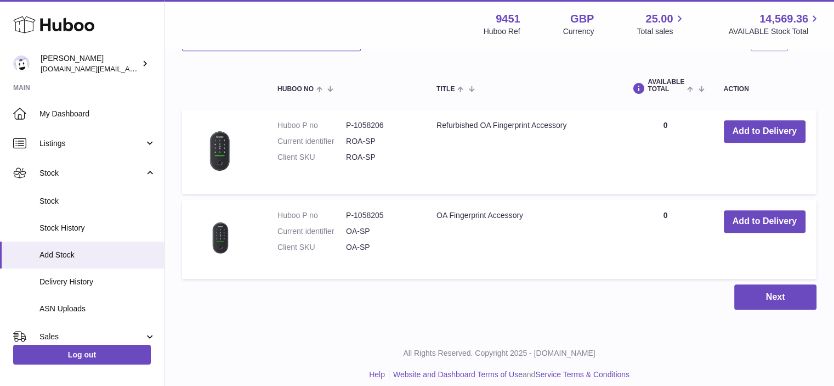
scroll to position [1204, 0]
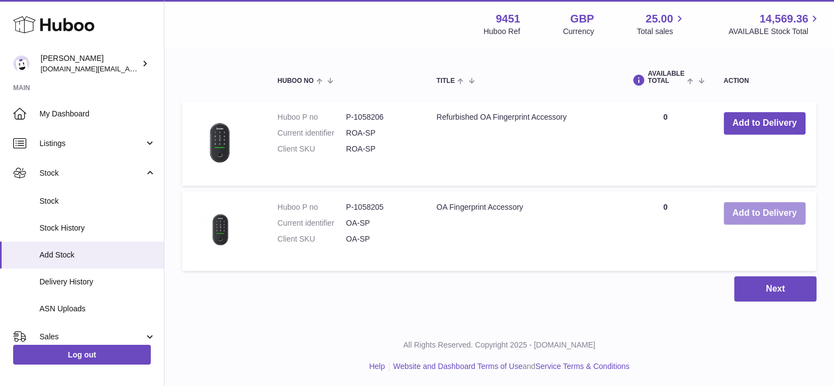
type input "*****"
click at [751, 206] on button "Add to Delivery" at bounding box center [765, 213] width 82 height 22
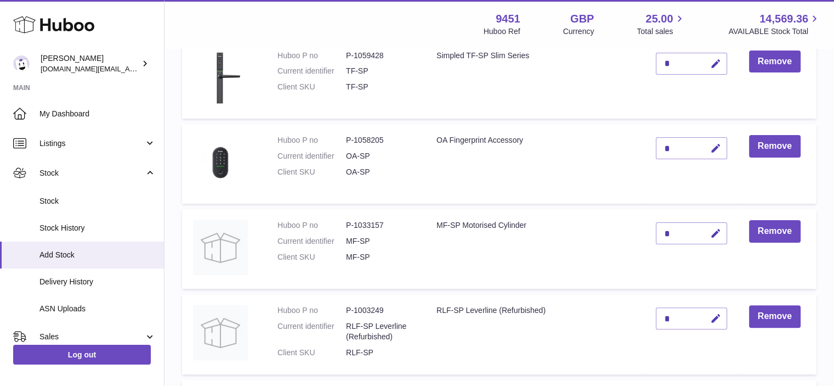
scroll to position [256, 0]
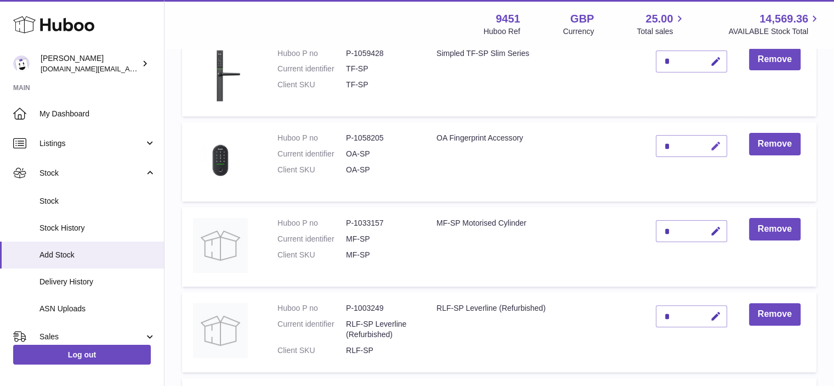
click at [717, 145] on icon "button" at bounding box center [716, 146] width 12 height 12
drag, startPoint x: 671, startPoint y: 143, endPoint x: 658, endPoint y: 143, distance: 13.2
click at [658, 143] on input "*" at bounding box center [691, 146] width 71 height 22
type input "*"
click at [715, 141] on icon "submit" at bounding box center [716, 146] width 10 height 10
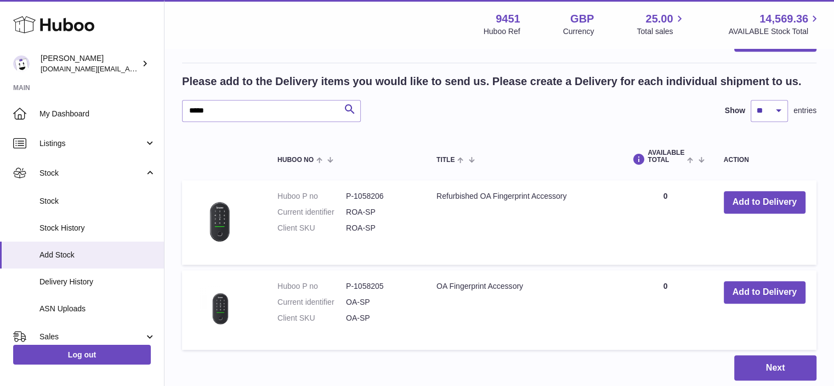
scroll to position [1157, 0]
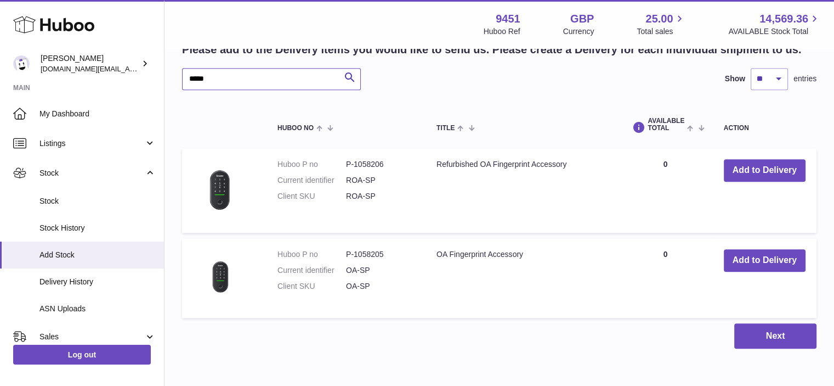
drag, startPoint x: 211, startPoint y: 80, endPoint x: 179, endPoint y: 83, distance: 32.0
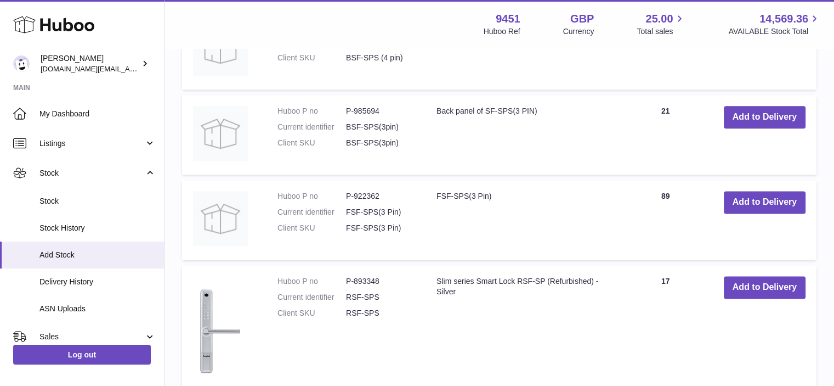
scroll to position [1605, 0]
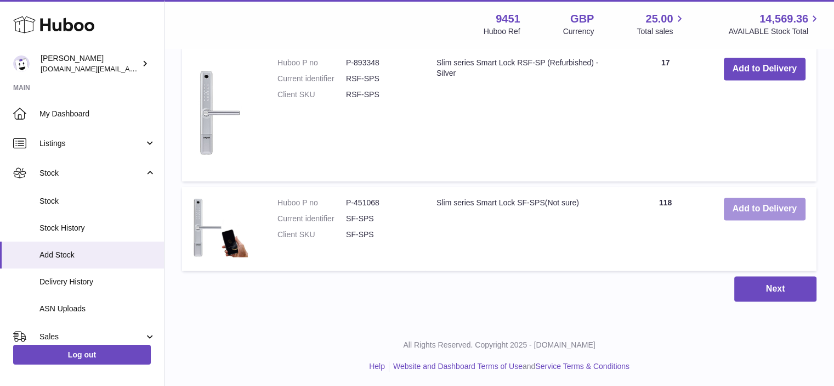
type input "******"
click at [759, 206] on button "Add to Delivery" at bounding box center [765, 208] width 82 height 22
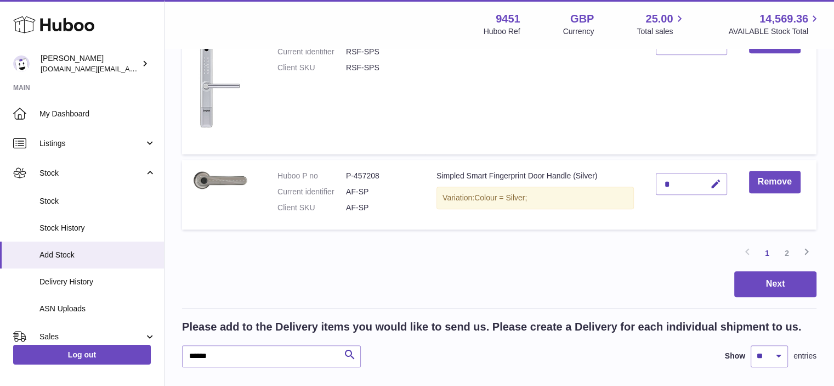
scroll to position [811, 0]
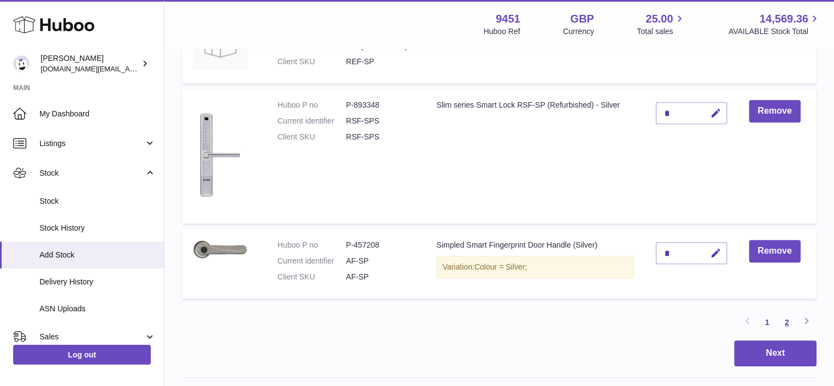
click at [785, 318] on link "2" at bounding box center [787, 322] width 20 height 20
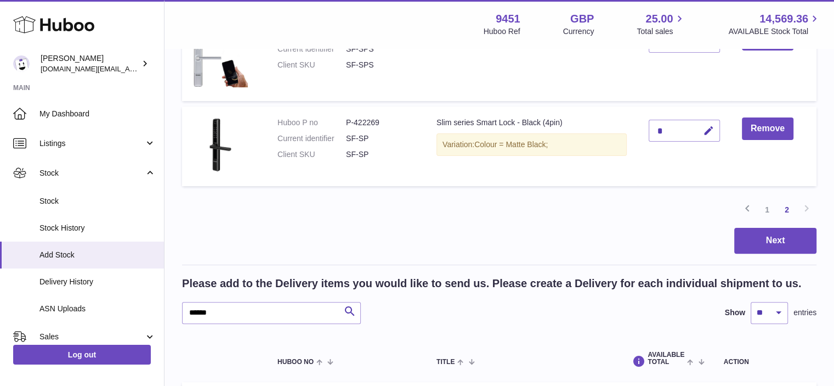
scroll to position [203, 0]
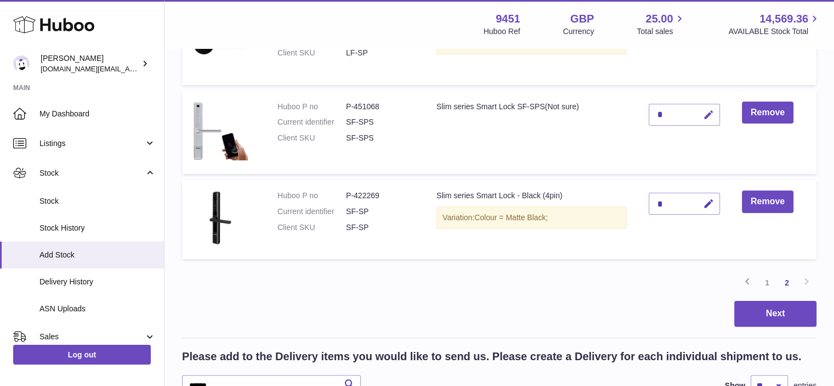
click at [707, 111] on icon "button" at bounding box center [709, 115] width 12 height 12
drag, startPoint x: 662, startPoint y: 111, endPoint x: 655, endPoint y: 113, distance: 6.3
click at [655, 113] on input "*" at bounding box center [684, 115] width 71 height 22
type input "*"
click at [700, 114] on button "submit" at bounding box center [707, 115] width 21 height 18
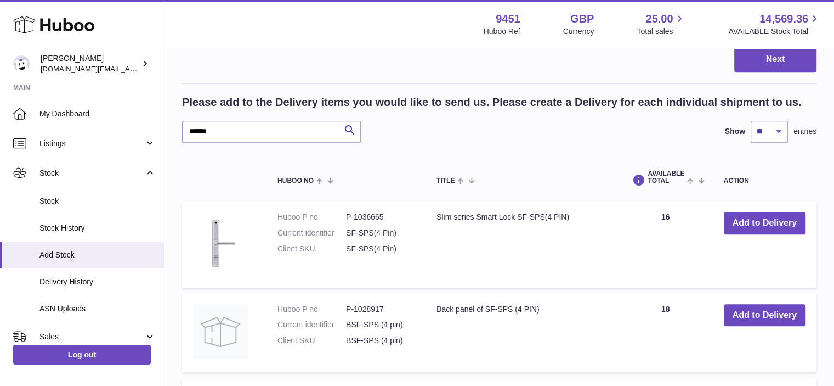
scroll to position [455, 0]
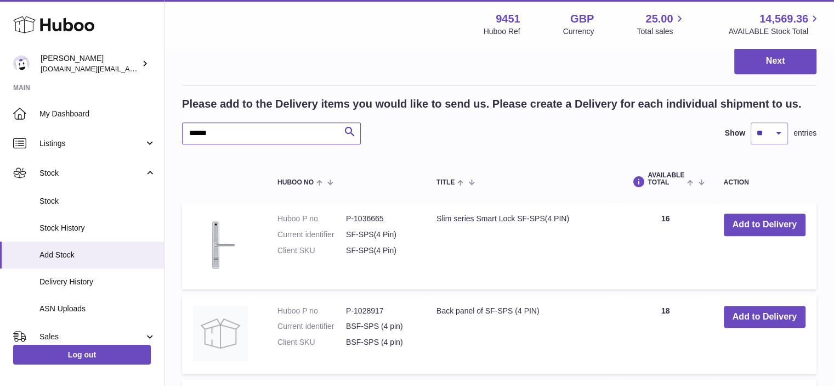
drag, startPoint x: 211, startPoint y: 134, endPoint x: 171, endPoint y: 135, distance: 40.1
click at [171, 135] on div "Create stock delivery - upload to Huboo the delivery details and expected incom…" at bounding box center [500, 209] width 670 height 1231
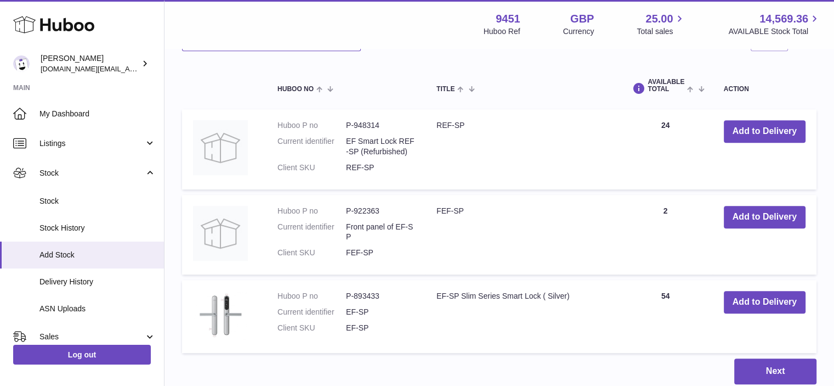
scroll to position [557, 0]
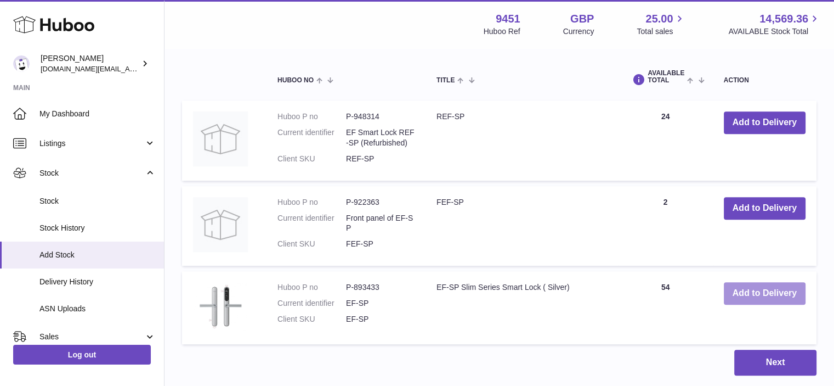
type input "*****"
click at [752, 289] on button "Add to Delivery" at bounding box center [765, 293] width 82 height 22
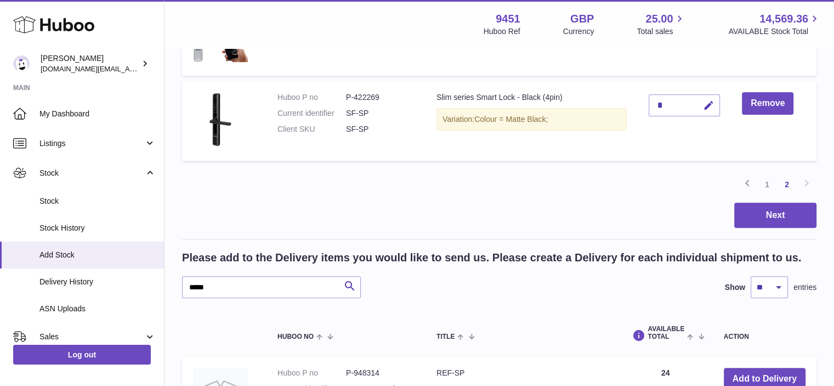
scroll to position [384, 0]
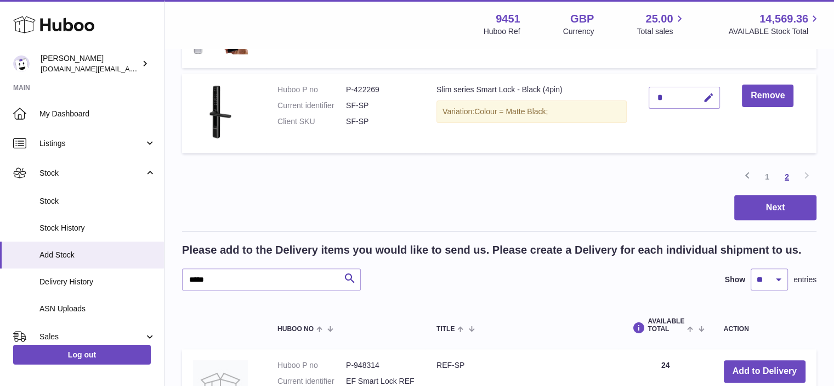
click at [783, 175] on link "2" at bounding box center [787, 177] width 20 height 20
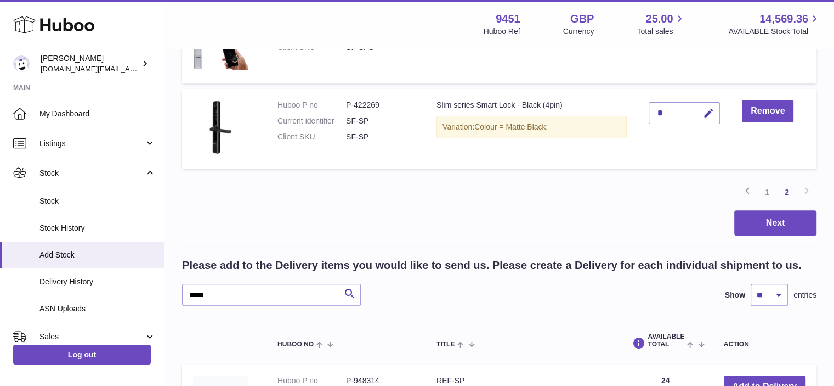
scroll to position [380, 0]
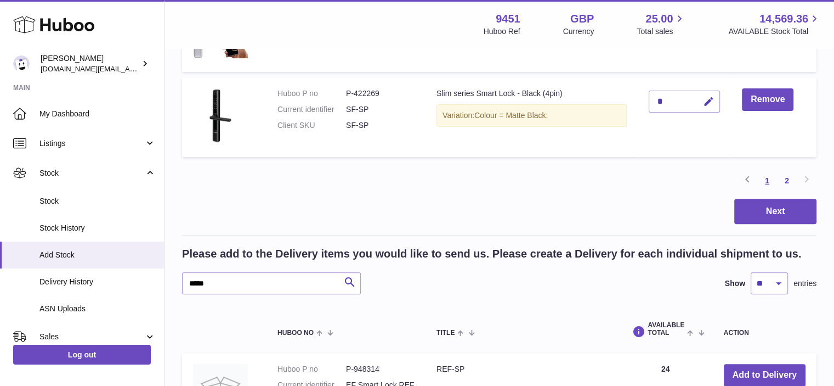
click at [767, 179] on link "1" at bounding box center [768, 181] width 20 height 20
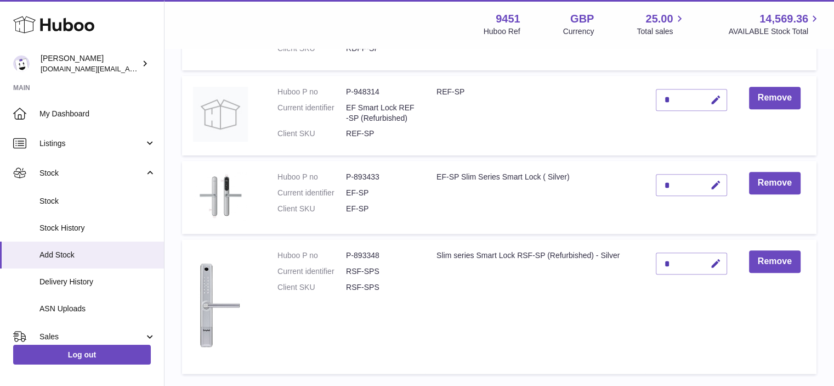
scroll to position [757, 0]
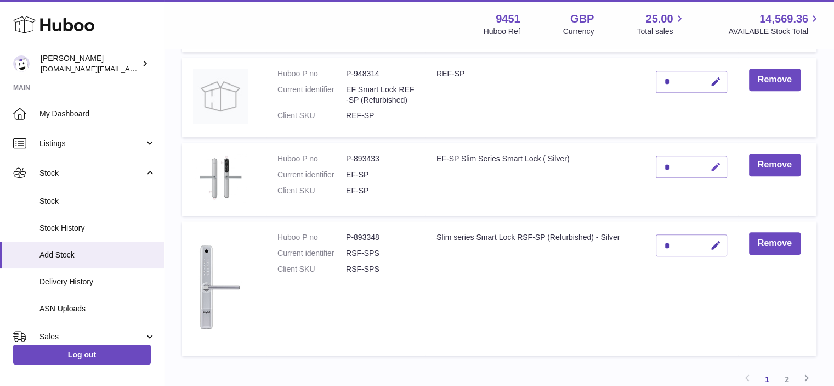
click at [713, 171] on icon "button" at bounding box center [716, 167] width 12 height 12
drag, startPoint x: 669, startPoint y: 168, endPoint x: 651, endPoint y: 168, distance: 18.7
click at [651, 168] on td "*" at bounding box center [691, 179] width 93 height 73
type input "*"
click at [714, 168] on icon "submit" at bounding box center [716, 167] width 10 height 10
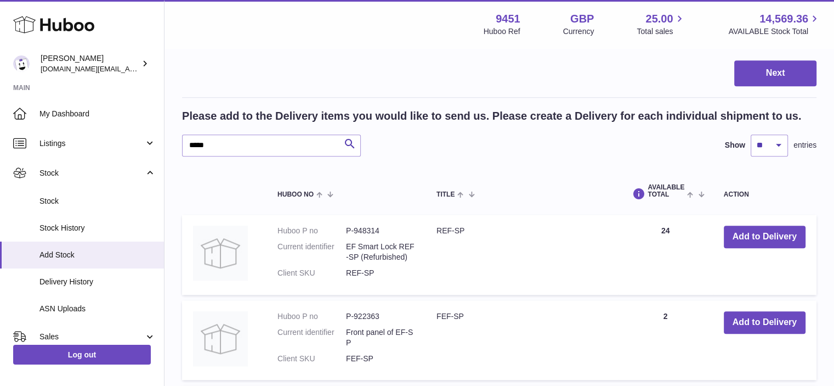
scroll to position [1116, 0]
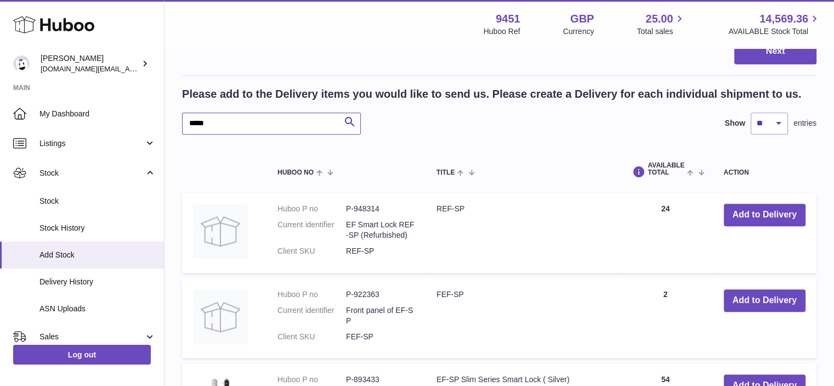
drag, startPoint x: 195, startPoint y: 122, endPoint x: 183, endPoint y: 118, distance: 12.7
click at [183, 118] on input "*****" at bounding box center [271, 123] width 179 height 22
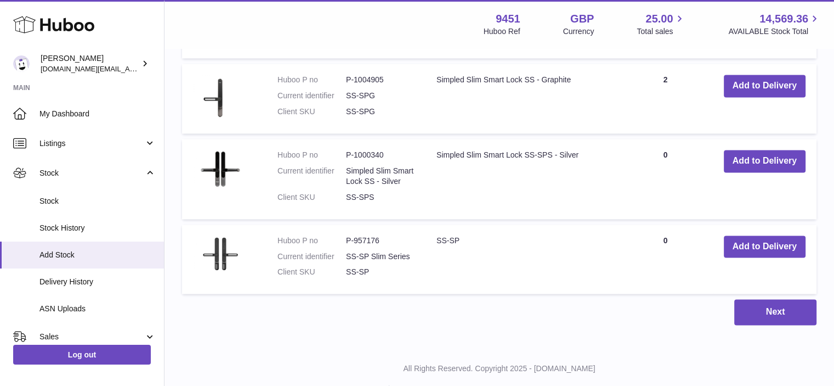
scroll to position [1669, 0]
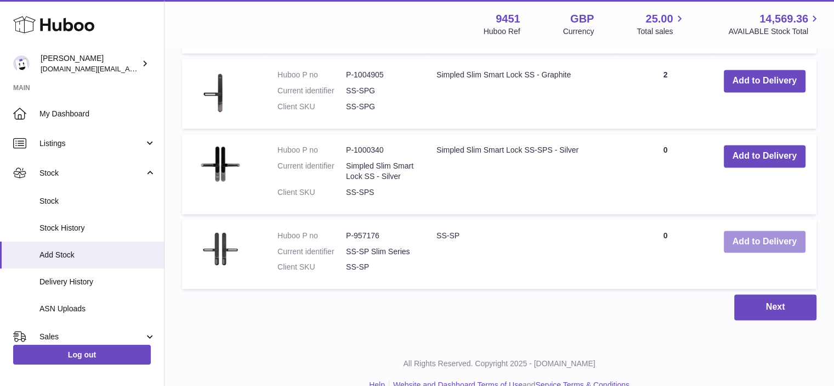
click at [744, 239] on button "Add to Delivery" at bounding box center [765, 241] width 82 height 22
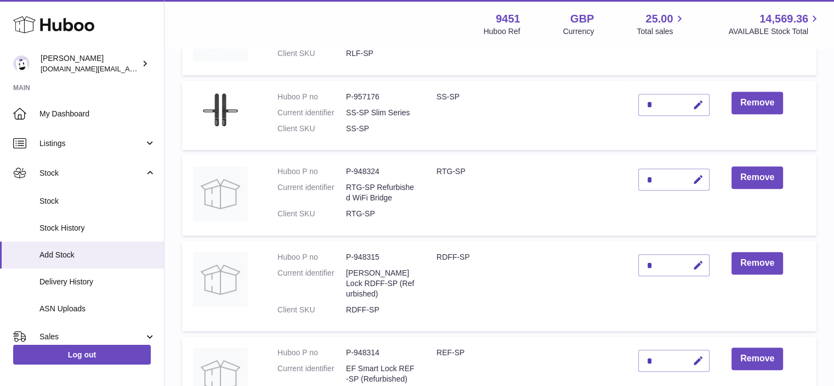
scroll to position [580, 0]
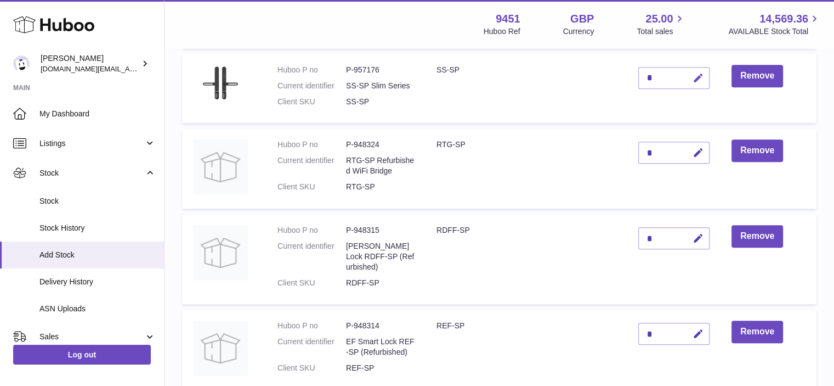
click at [703, 76] on icon "button" at bounding box center [699, 78] width 12 height 12
click at [700, 77] on icon "submit" at bounding box center [699, 78] width 10 height 10
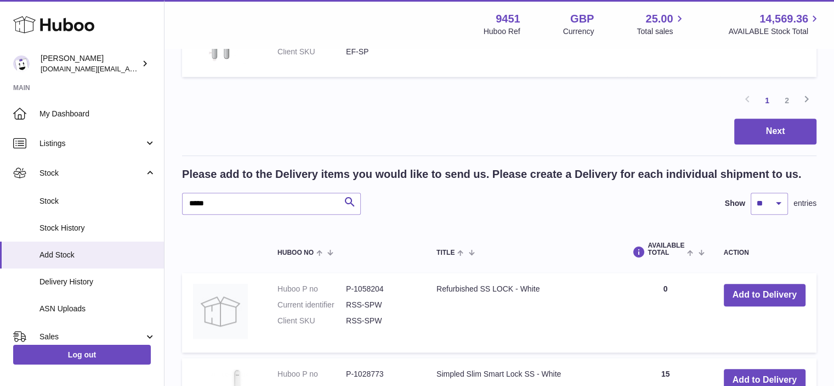
scroll to position [997, 0]
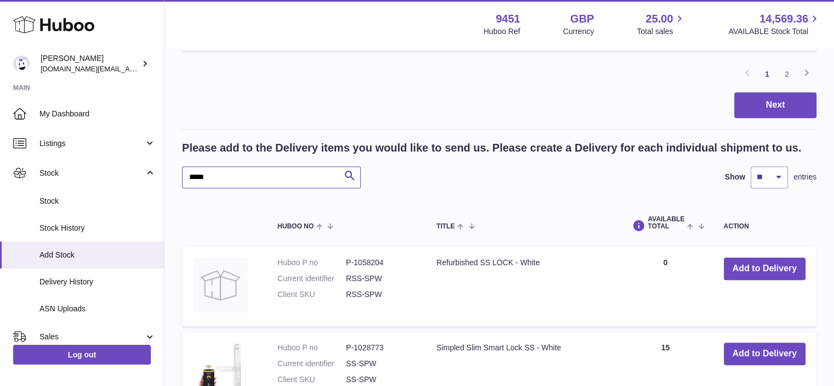
drag, startPoint x: 195, startPoint y: 171, endPoint x: 182, endPoint y: 171, distance: 13.2
click at [182, 171] on input "*****" at bounding box center [271, 177] width 179 height 22
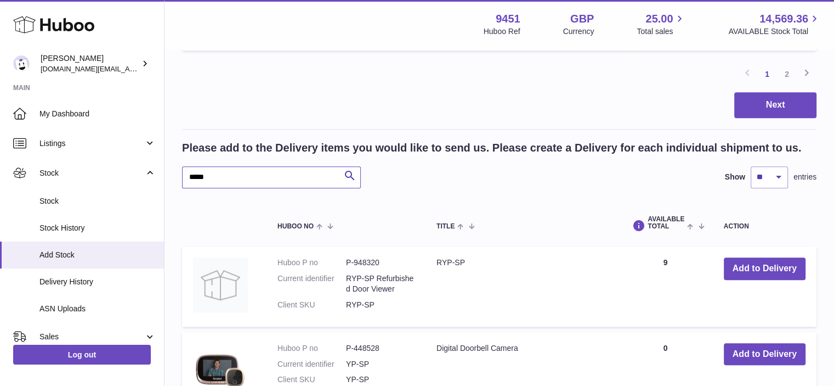
scroll to position [1138, 0]
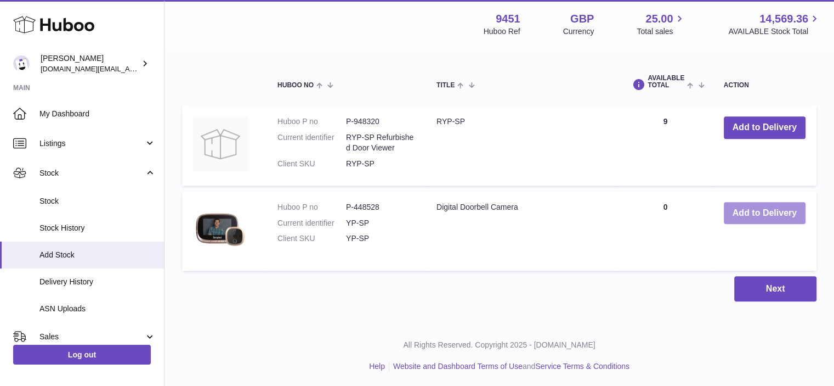
type input "*****"
click at [754, 211] on button "Add to Delivery" at bounding box center [765, 213] width 82 height 22
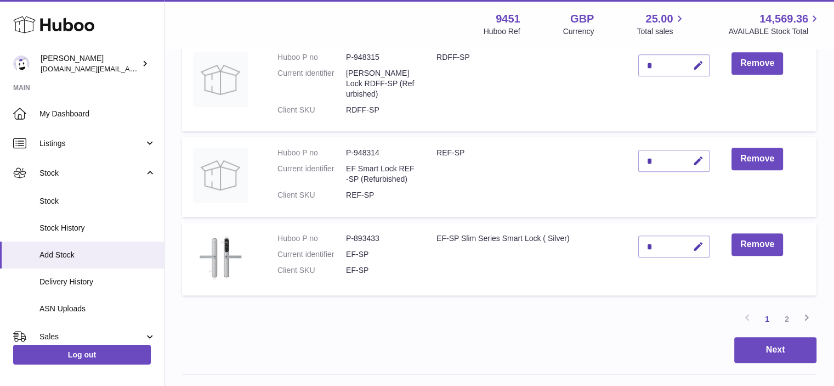
scroll to position [775, 0]
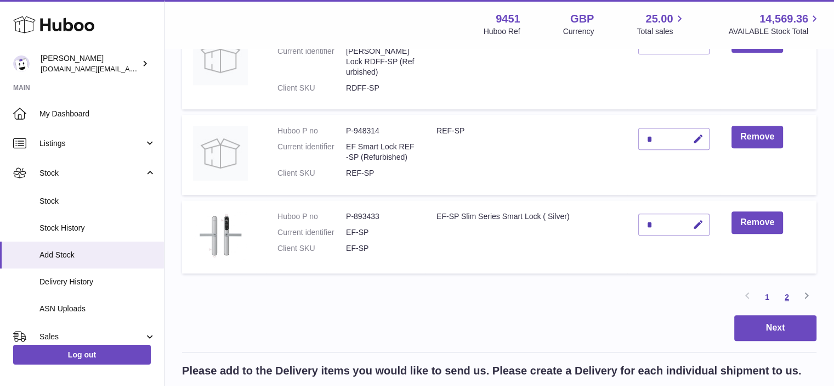
click at [784, 294] on link "2" at bounding box center [787, 297] width 20 height 20
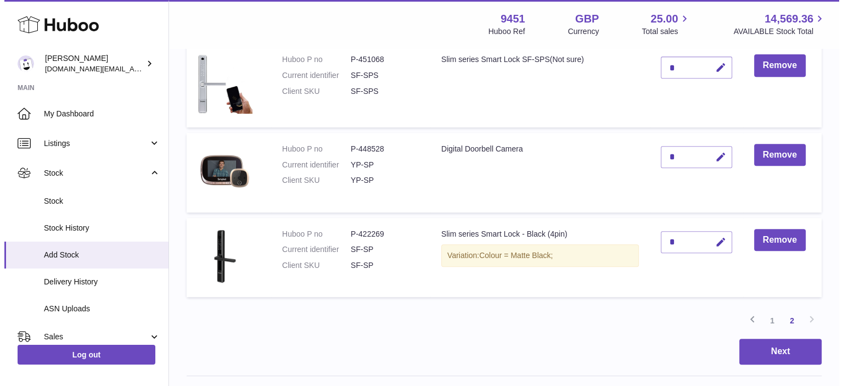
scroll to position [489, 0]
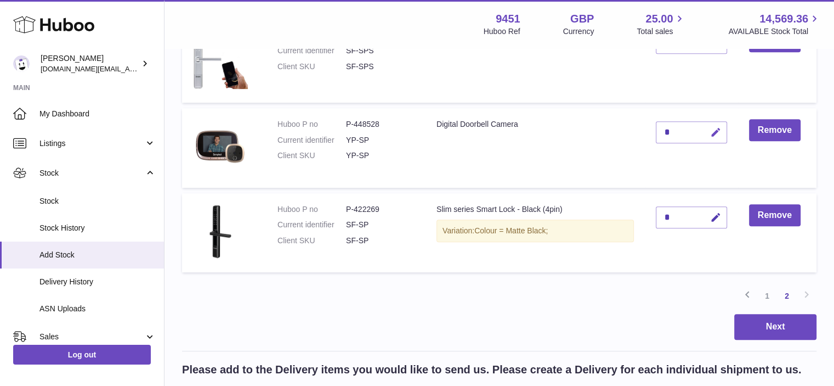
click at [720, 129] on icon "button" at bounding box center [716, 133] width 12 height 12
click at [715, 129] on icon "submit" at bounding box center [716, 132] width 10 height 10
click at [791, 324] on button "Next" at bounding box center [775, 327] width 82 height 26
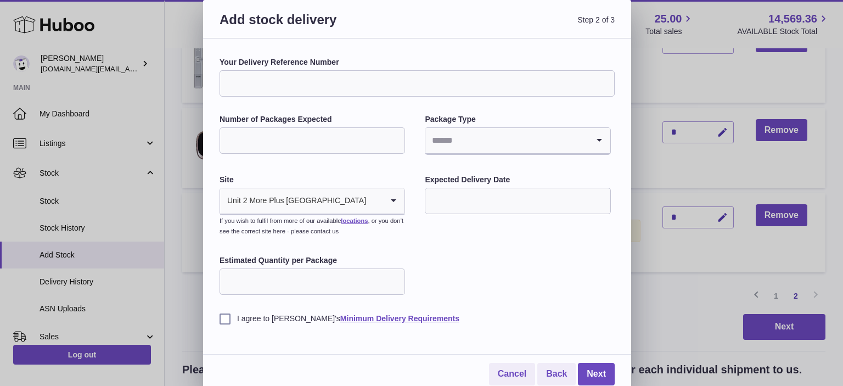
click at [294, 82] on input "Your Delivery Reference Number" at bounding box center [416, 83] width 395 height 26
click at [440, 128] on input "Search for option" at bounding box center [506, 140] width 162 height 25
click at [445, 214] on li "Boxes" at bounding box center [517, 214] width 183 height 22
click at [289, 150] on input "Number of Packages Expected" at bounding box center [311, 140] width 185 height 26
type input "*"
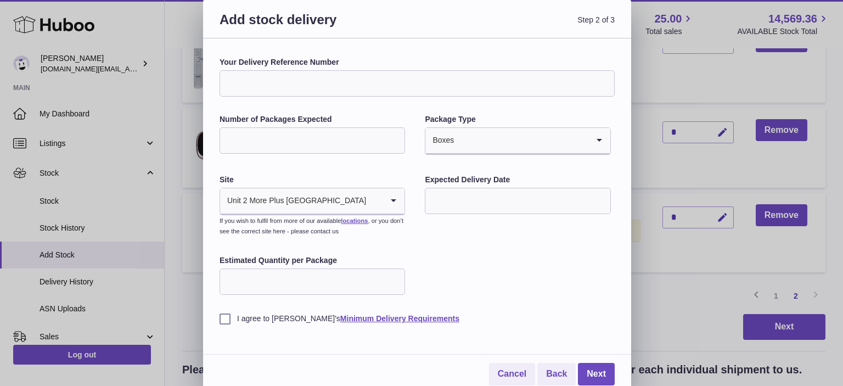
click at [507, 205] on input "text" at bounding box center [517, 201] width 185 height 26
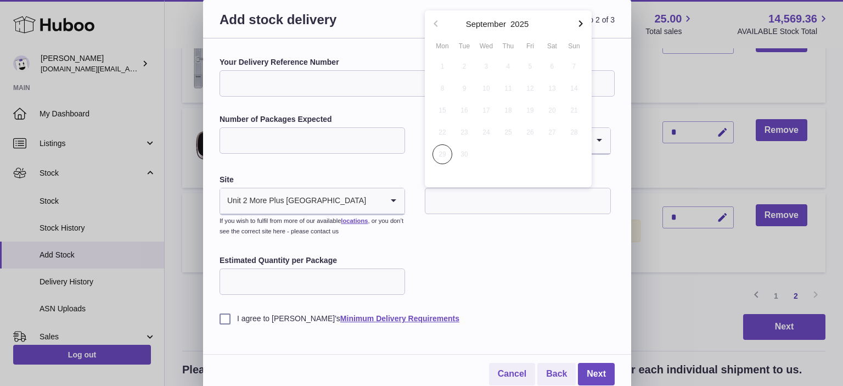
click at [579, 26] on icon "button" at bounding box center [580, 23] width 13 height 13
click at [487, 88] on span "8" at bounding box center [486, 88] width 20 height 20
type input "**********"
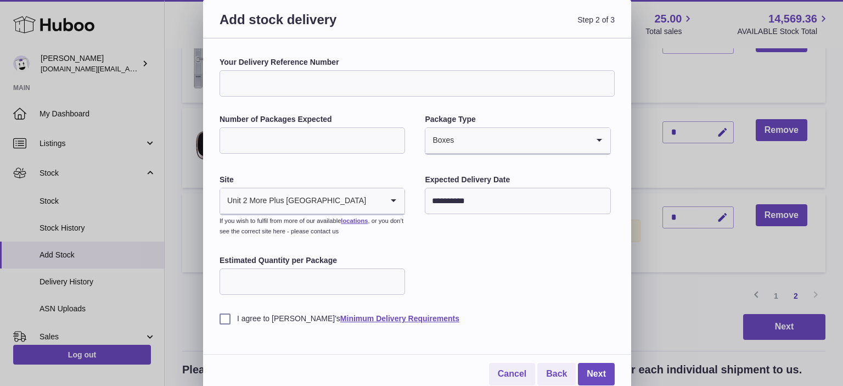
click at [292, 285] on input "Estimated Quantity per Package" at bounding box center [311, 281] width 185 height 26
click at [228, 316] on label "I agree to [PERSON_NAME]'s Minimum Delivery Requirements" at bounding box center [416, 318] width 395 height 10
click at [597, 375] on link "Next" at bounding box center [596, 374] width 37 height 22
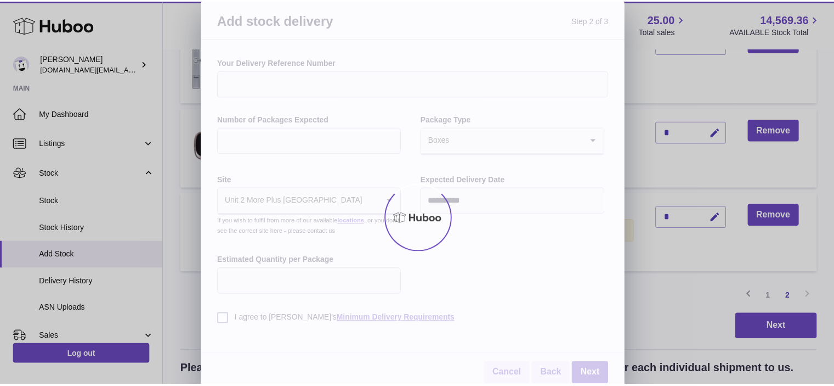
scroll to position [248, 0]
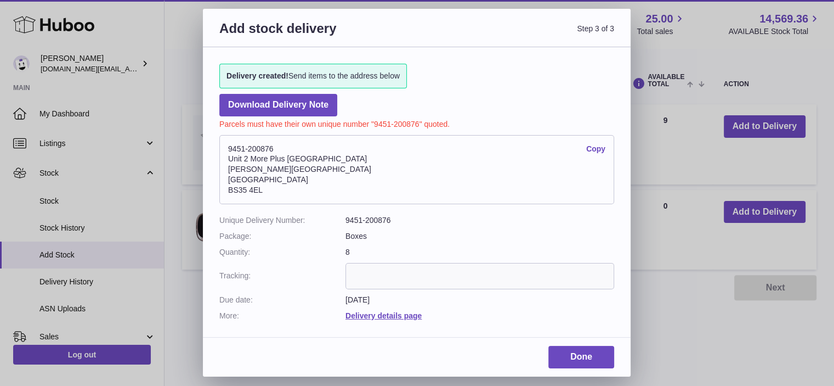
drag, startPoint x: 276, startPoint y: 193, endPoint x: 225, endPoint y: 142, distance: 71.4
click at [225, 142] on address "9451-200876 Copy [STREET_ADDRESS][PERSON_NAME]" at bounding box center [416, 169] width 395 height 69
click at [595, 148] on link "Copy" at bounding box center [595, 149] width 19 height 10
copy address "9451-200876 Copy Unit 2 More [GEOGRAPHIC_DATA][STREET_ADDRESS][PERSON_NAME]"
drag, startPoint x: 371, startPoint y: 122, endPoint x: 420, endPoint y: 121, distance: 48.3
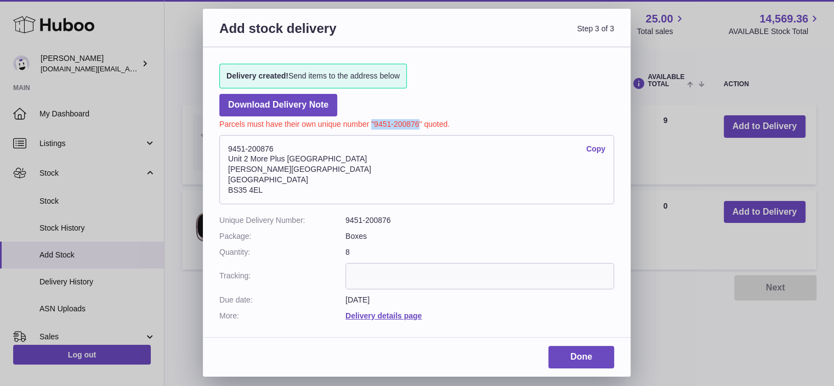
click at [420, 121] on p "Parcels must have their own unique number "9451-200876" quoted." at bounding box center [416, 122] width 395 height 13
copy p ""9451-200876"
click at [582, 360] on link "Done" at bounding box center [582, 357] width 66 height 22
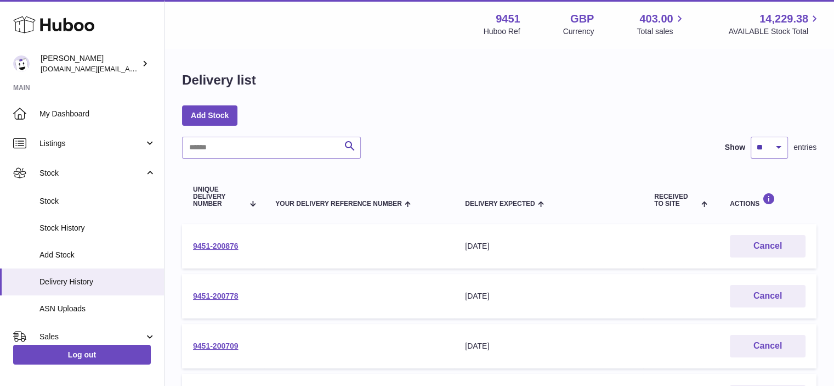
scroll to position [54, 0]
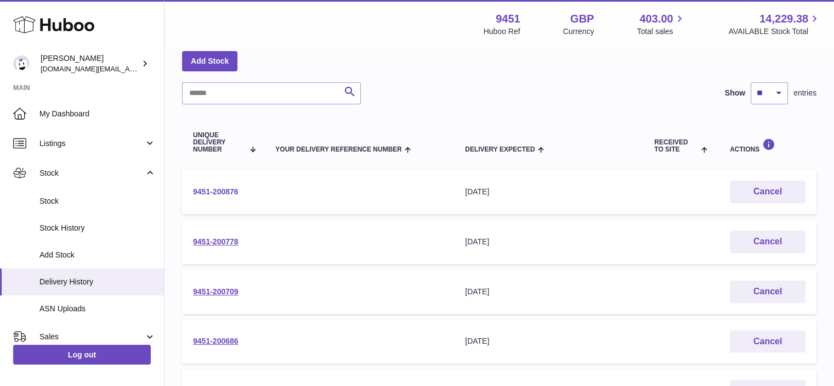
click at [210, 190] on link "9451-200876" at bounding box center [216, 191] width 46 height 9
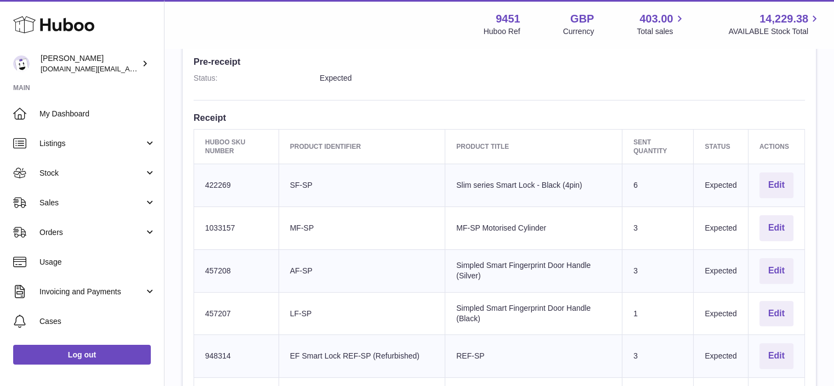
scroll to position [292, 0]
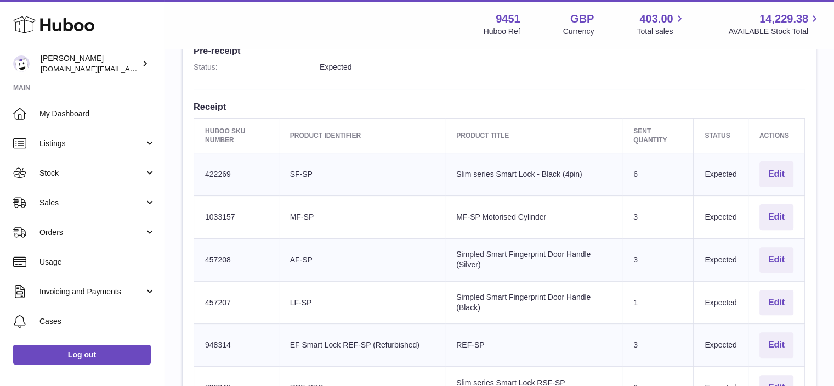
click at [213, 169] on td "Huboo SKU Number 422269" at bounding box center [236, 174] width 85 height 43
copy td "422269"
click at [217, 216] on td "Huboo SKU Number 1033157" at bounding box center [236, 216] width 85 height 43
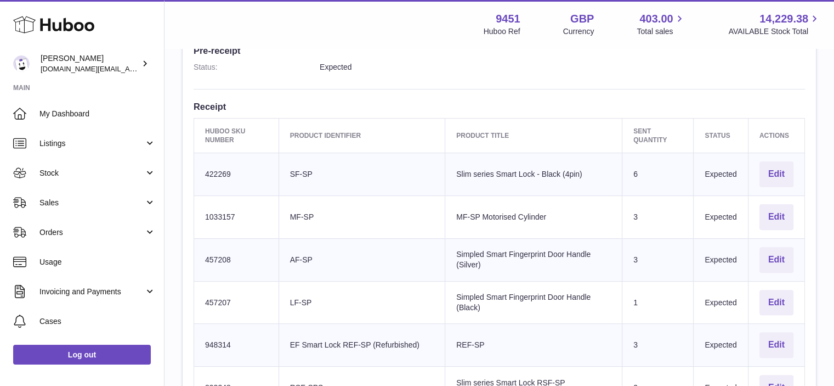
copy td "1033157"
drag, startPoint x: 314, startPoint y: 259, endPoint x: 289, endPoint y: 259, distance: 25.8
click at [289, 259] on td "Client Identifier AF-SP" at bounding box center [362, 259] width 167 height 43
copy td "AF-SP"
click at [215, 256] on td "Huboo SKU Number 457208" at bounding box center [236, 259] width 85 height 43
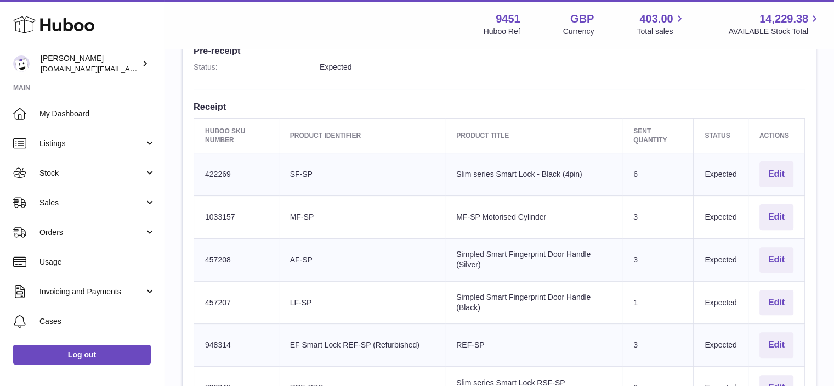
click at [215, 256] on td "Huboo SKU Number 457208" at bounding box center [236, 259] width 85 height 43
copy td "457208"
click at [208, 301] on td "Huboo SKU Number 457207" at bounding box center [236, 302] width 85 height 43
copy td "457207"
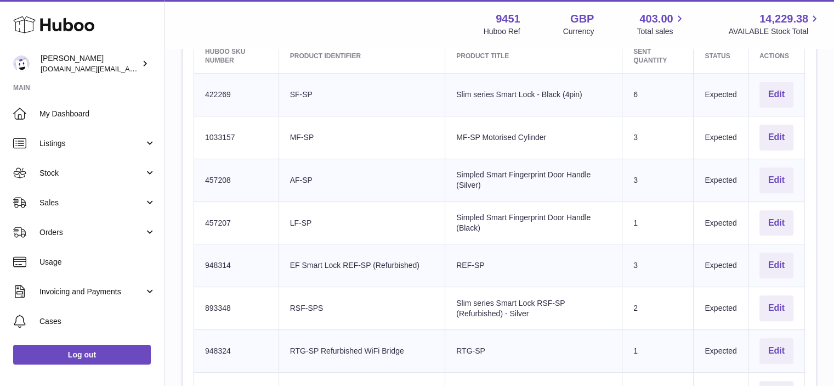
scroll to position [420, 0]
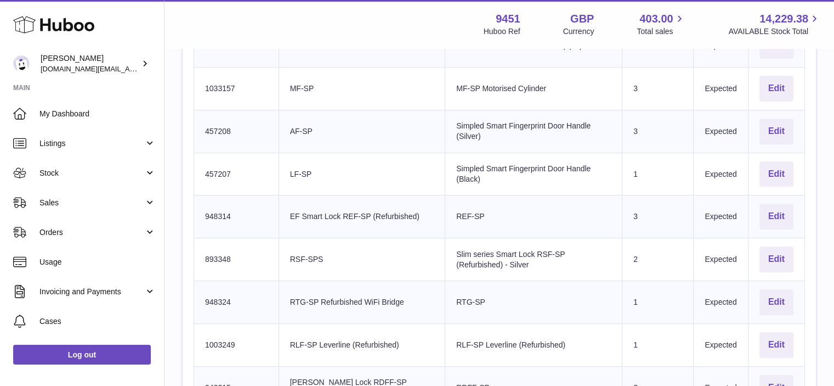
drag, startPoint x: 342, startPoint y: 218, endPoint x: 292, endPoint y: 207, distance: 51.2
click at [292, 207] on td "Client Identifier EF Smart Lock REF-SP (Refurbished)" at bounding box center [362, 216] width 167 height 43
copy td "EF Smart Lock REF-SP (Refurbished)"
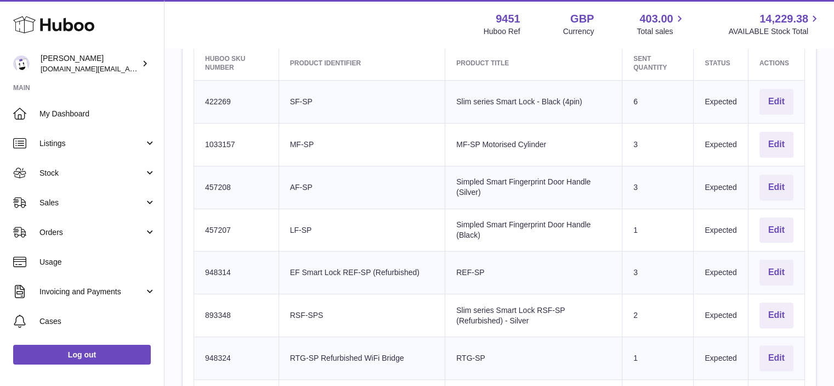
scroll to position [368, 0]
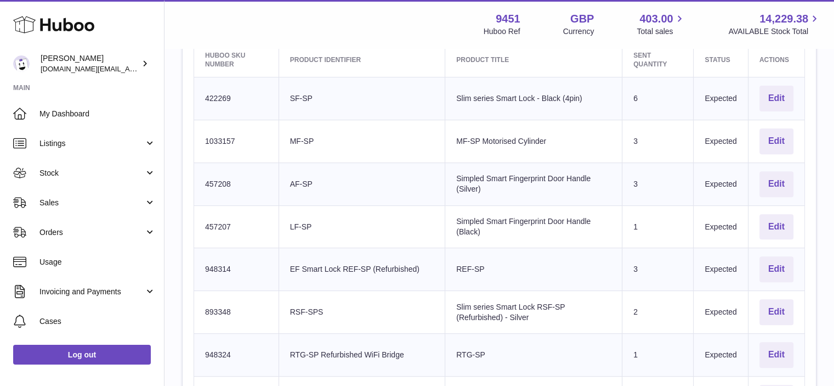
click at [212, 264] on td "Huboo SKU Number 948314" at bounding box center [236, 269] width 85 height 43
copy td "948314"
drag, startPoint x: 330, startPoint y: 307, endPoint x: 296, endPoint y: 304, distance: 34.7
click at [296, 304] on td "Client Identifier RSF-SPS" at bounding box center [362, 312] width 167 height 43
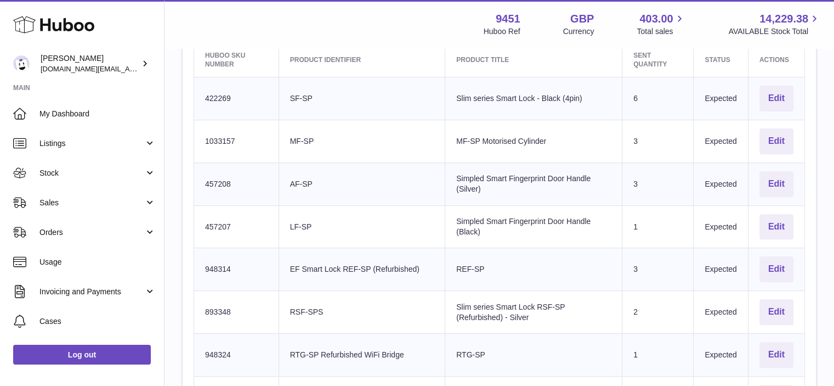
copy td "RSF-SPS"
click at [217, 348] on td "Huboo SKU Number 948324" at bounding box center [236, 354] width 85 height 43
click at [224, 309] on td "Huboo SKU Number 893348" at bounding box center [236, 312] width 85 height 43
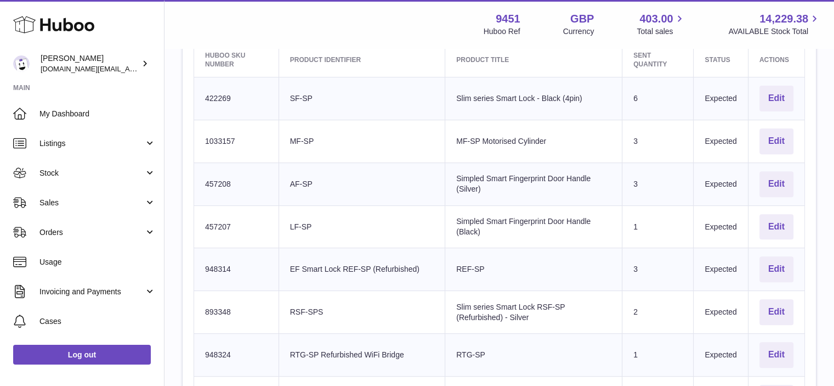
copy td "893348"
drag, startPoint x: 296, startPoint y: 351, endPoint x: 406, endPoint y: 343, distance: 110.0
click at [406, 343] on td "Client Identifier RTG-SP Refurbished WiFi Bridge" at bounding box center [362, 354] width 167 height 43
copy td "RTG-SP Refurbished WiFi Bridge"
click at [222, 343] on td "Huboo SKU Number 948324" at bounding box center [236, 354] width 85 height 43
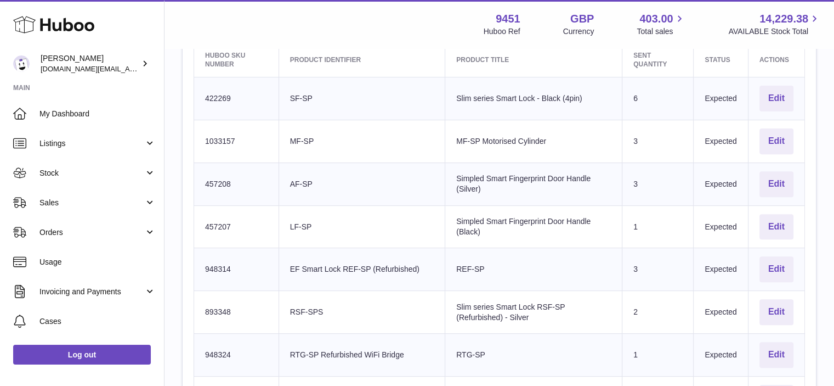
click at [222, 343] on td "Huboo SKU Number 948324" at bounding box center [236, 354] width 85 height 43
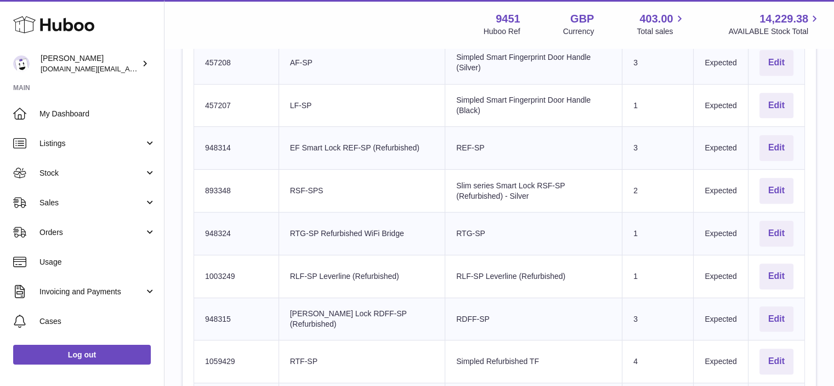
scroll to position [511, 0]
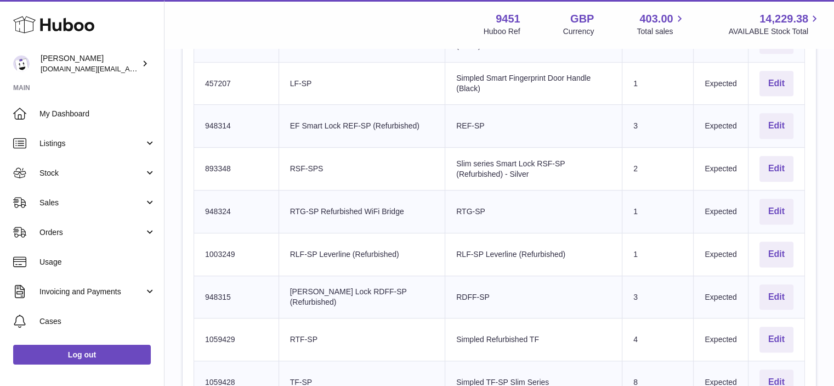
drag, startPoint x: 293, startPoint y: 247, endPoint x: 408, endPoint y: 236, distance: 115.2
click at [408, 236] on td "Client Identifier RLF-SP Leverline (Refurbished)" at bounding box center [362, 254] width 167 height 43
click at [225, 250] on td "Huboo SKU Number 1003249" at bounding box center [236, 254] width 85 height 43
click at [223, 122] on td "Huboo SKU Number 948314" at bounding box center [236, 126] width 85 height 43
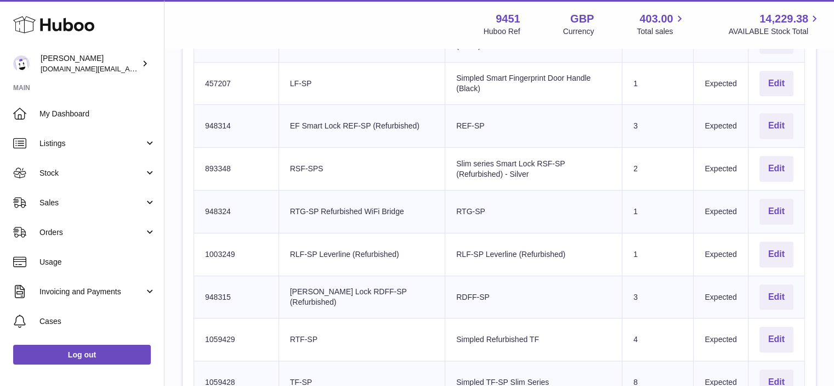
click at [223, 122] on td "Huboo SKU Number 948314" at bounding box center [236, 126] width 85 height 43
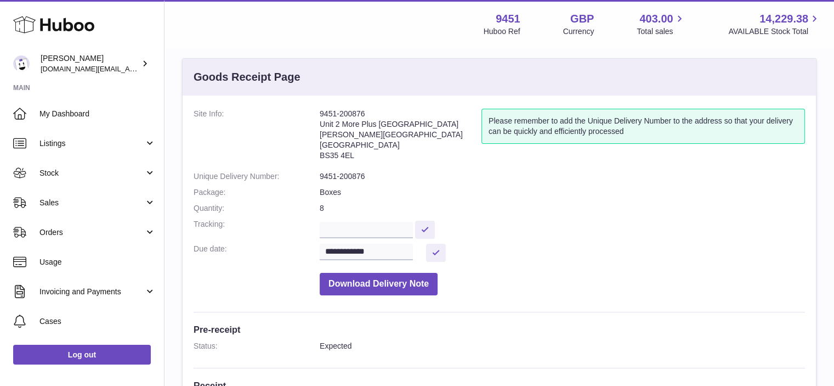
scroll to position [15, 0]
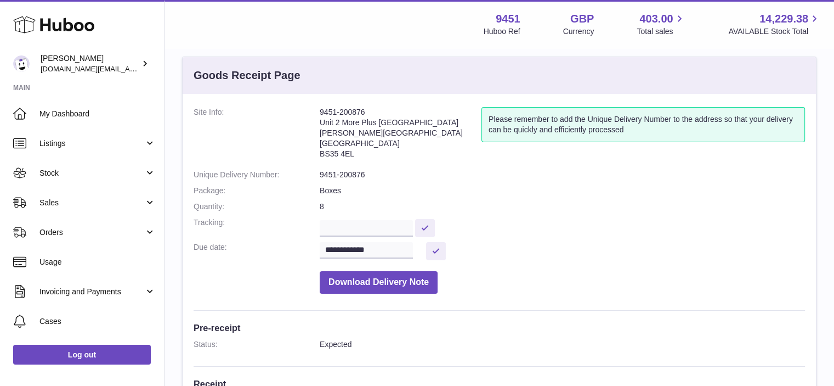
click at [349, 110] on address "9451-200876 Unit 2 More Plus Central Park Hudson Ave Severn Beach BS35 4EL" at bounding box center [401, 135] width 162 height 57
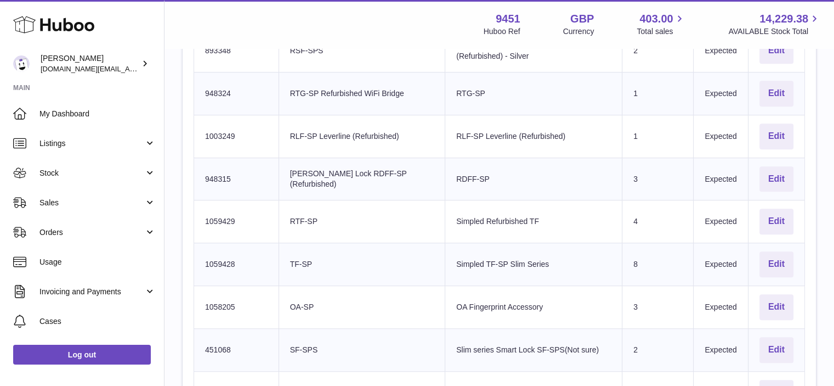
scroll to position [655, 0]
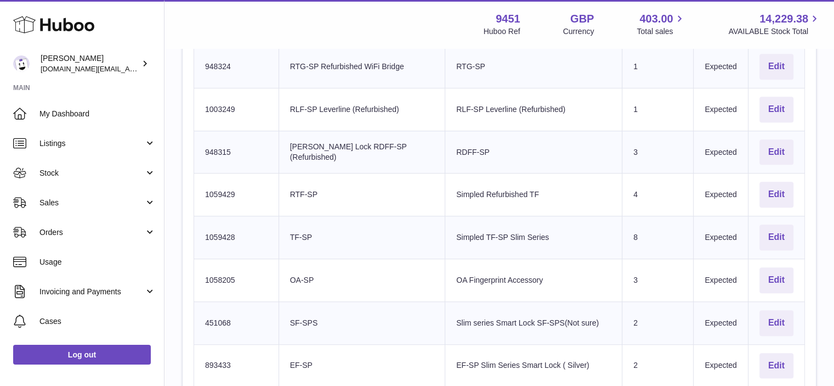
click at [325, 92] on td "Client Identifier RLF-SP Leverline (Refurbished)" at bounding box center [362, 109] width 167 height 43
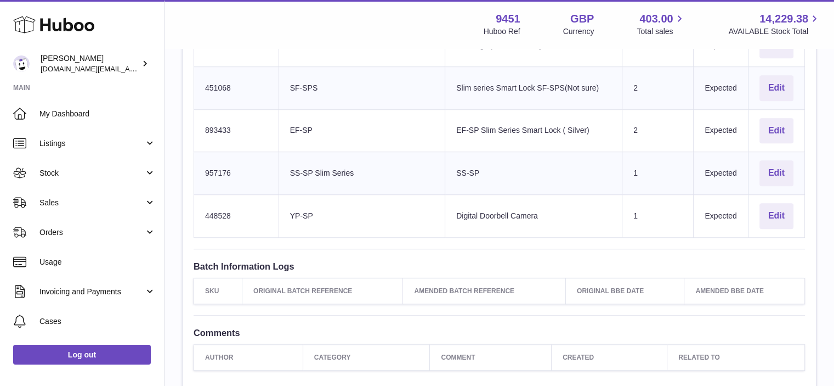
scroll to position [897, 0]
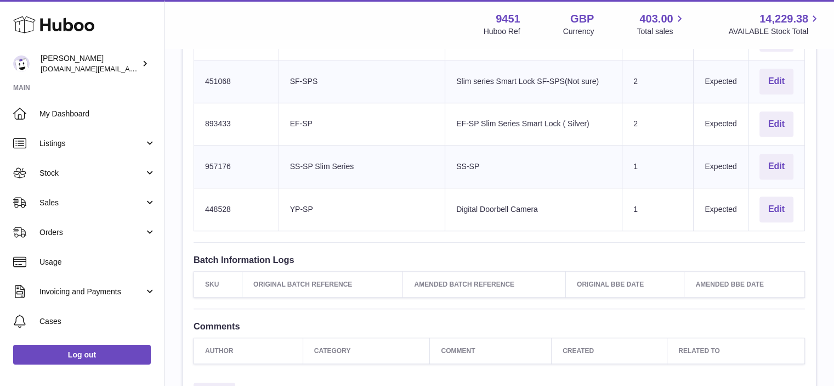
click at [220, 79] on td "Huboo SKU Number 451068" at bounding box center [236, 81] width 85 height 43
click at [221, 76] on td "Huboo SKU Number 451068" at bounding box center [236, 81] width 85 height 43
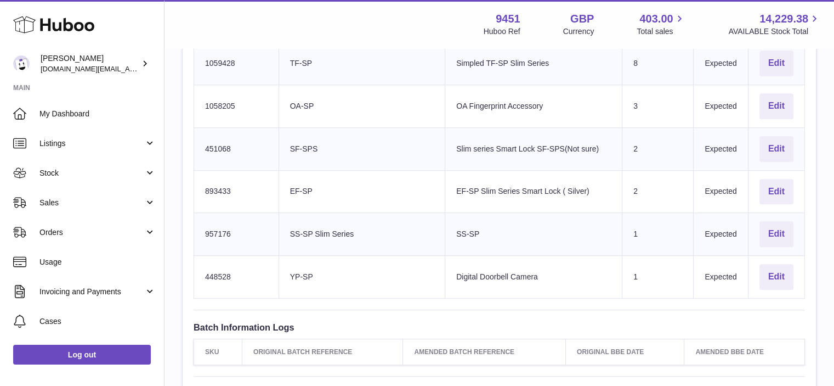
scroll to position [809, 0]
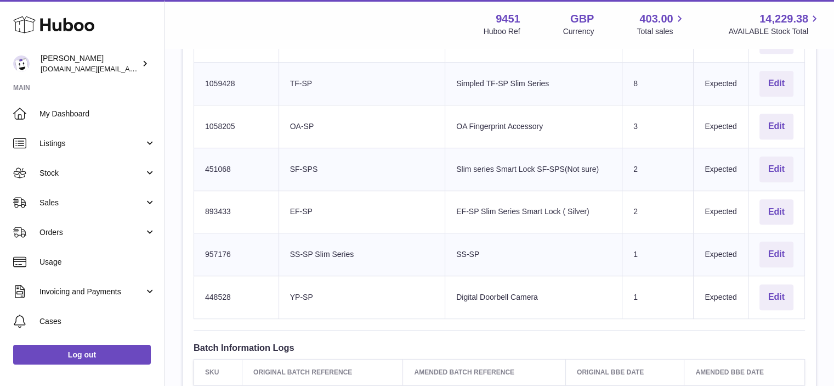
click at [221, 78] on td "Huboo SKU Number 1059428" at bounding box center [236, 84] width 85 height 43
click at [238, 184] on td "Huboo SKU Number 451068" at bounding box center [236, 169] width 85 height 43
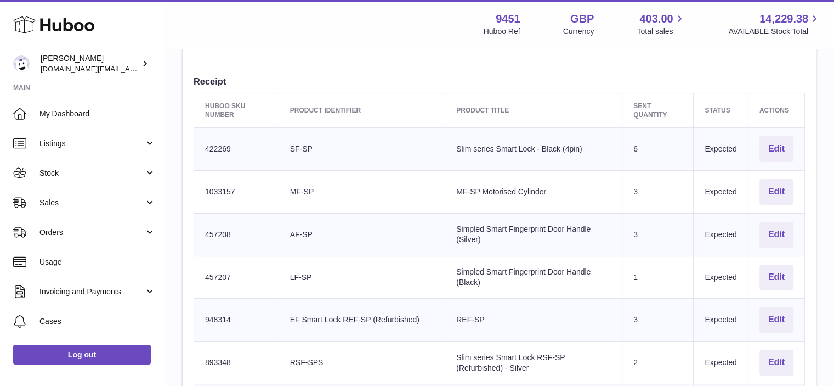
scroll to position [319, 0]
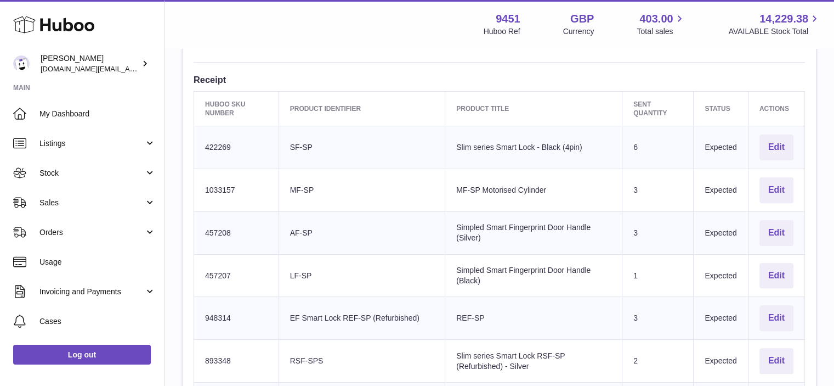
click at [226, 146] on td "Huboo SKU Number 422269" at bounding box center [236, 147] width 85 height 43
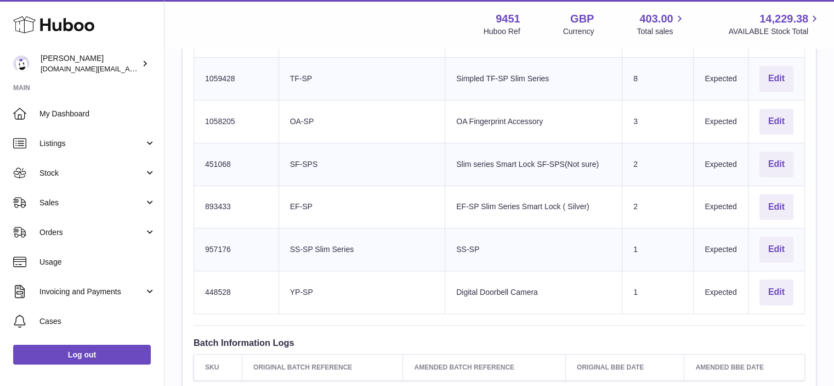
scroll to position [818, 0]
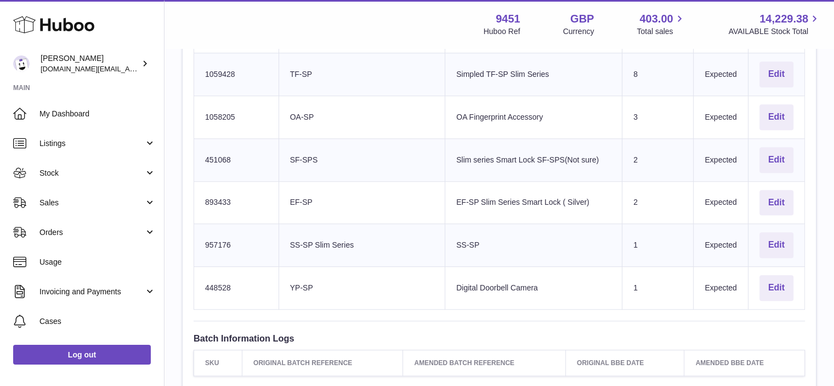
click at [215, 238] on td "Huboo SKU Number 957176" at bounding box center [236, 245] width 85 height 43
click at [207, 277] on td "Huboo SKU Number 448528" at bounding box center [236, 288] width 85 height 43
click at [206, 277] on td "Huboo SKU Number 448528" at bounding box center [236, 288] width 85 height 43
drag, startPoint x: 370, startPoint y: 244, endPoint x: 294, endPoint y: 243, distance: 75.7
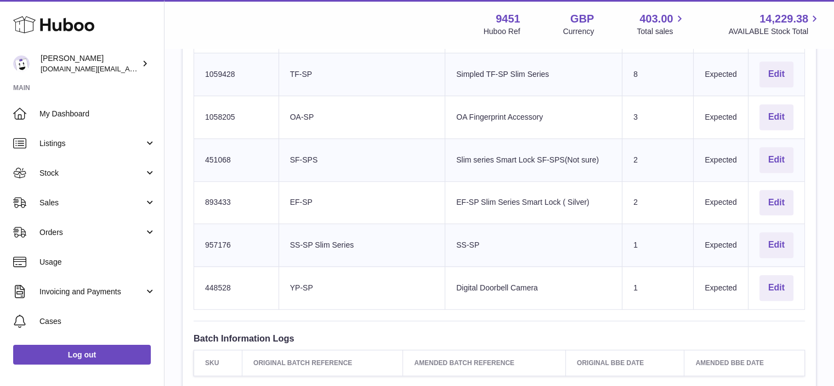
click at [294, 243] on td "Client Identifier SS-SP Slim Series" at bounding box center [362, 245] width 167 height 43
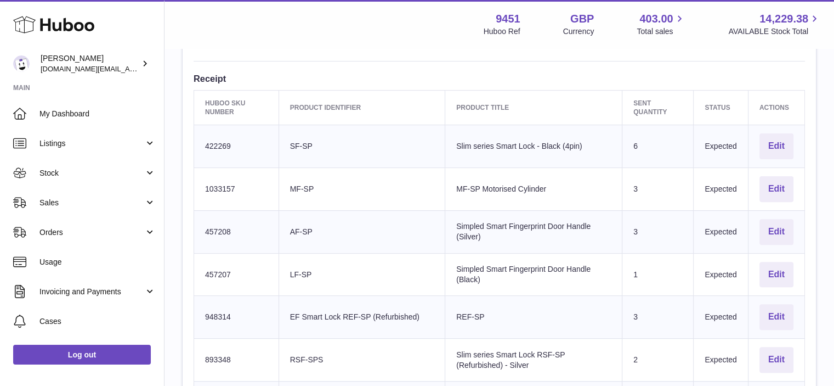
scroll to position [304, 0]
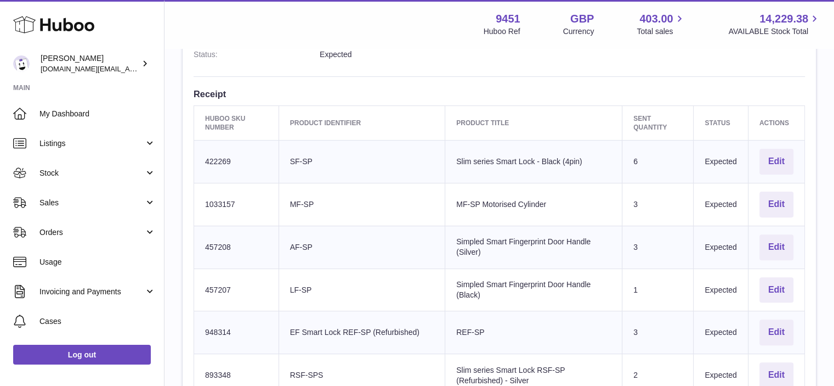
click at [329, 233] on td "Client Identifier AF-SP" at bounding box center [362, 246] width 167 height 43
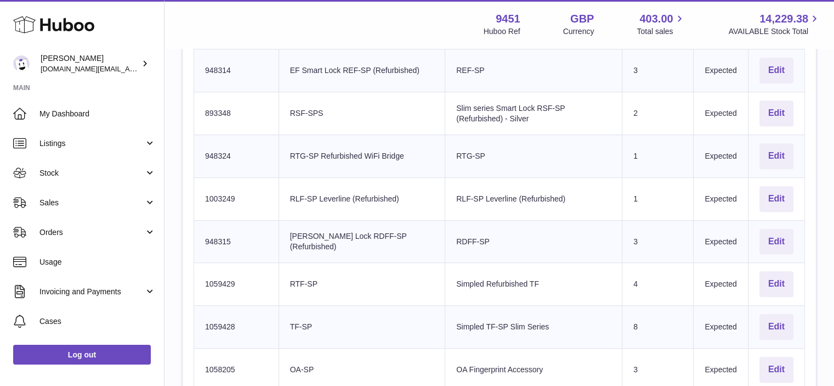
scroll to position [568, 0]
click at [368, 235] on td "Client Identifier DF Smart Lock RDFF-SP (Refurbished)" at bounding box center [362, 239] width 167 height 43
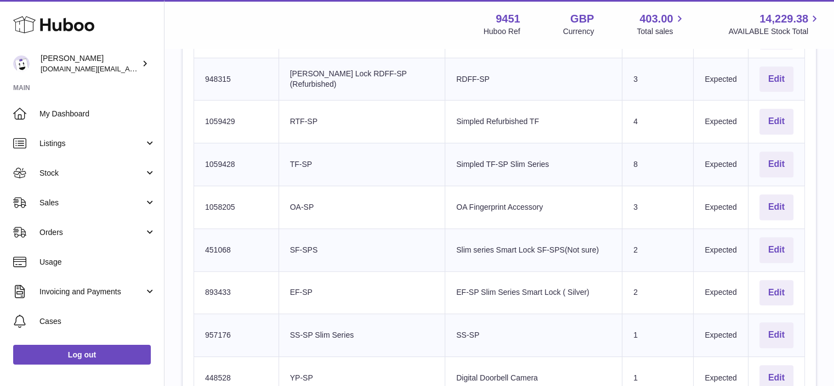
scroll to position [726, 0]
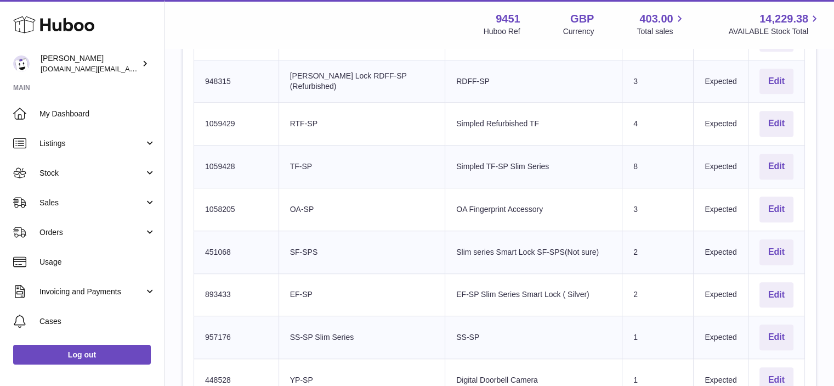
click at [223, 202] on td "Huboo SKU Number 1058205" at bounding box center [236, 209] width 85 height 43
drag, startPoint x: 327, startPoint y: 119, endPoint x: 295, endPoint y: 120, distance: 32.4
click at [295, 120] on td "Client Identifier RTF-SP" at bounding box center [362, 124] width 167 height 43
click at [228, 120] on td "Huboo SKU Number 1059429" at bounding box center [236, 124] width 85 height 43
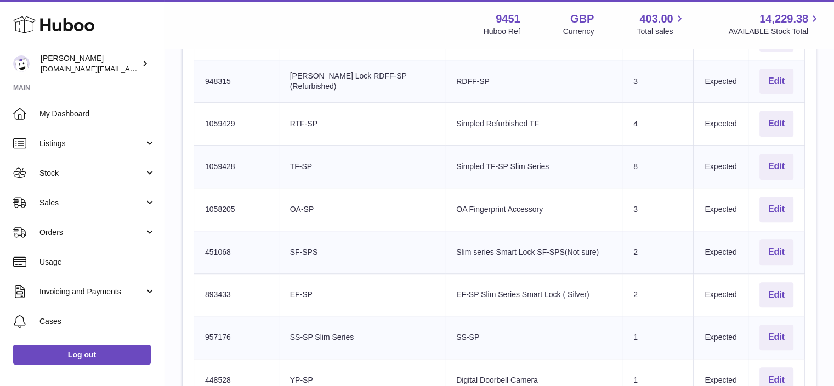
click at [228, 120] on td "Huboo SKU Number 1059429" at bounding box center [236, 124] width 85 height 43
click at [213, 206] on td "Huboo SKU Number 1058205" at bounding box center [236, 209] width 85 height 43
click at [309, 133] on td "Client Identifier RTF-SP" at bounding box center [362, 124] width 167 height 43
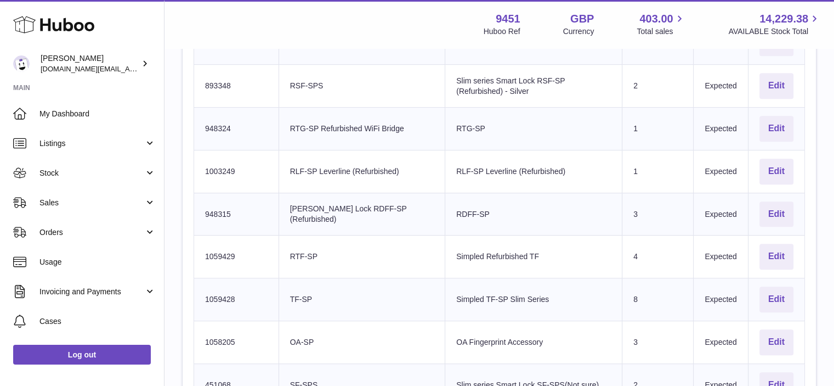
scroll to position [595, 0]
drag, startPoint x: 343, startPoint y: 216, endPoint x: 290, endPoint y: 204, distance: 54.7
click at [290, 204] on td "Client Identifier DF Smart Lock RDFF-SP (Refurbished)" at bounding box center [362, 212] width 167 height 43
click at [213, 210] on td "Huboo SKU Number 948315" at bounding box center [236, 212] width 85 height 43
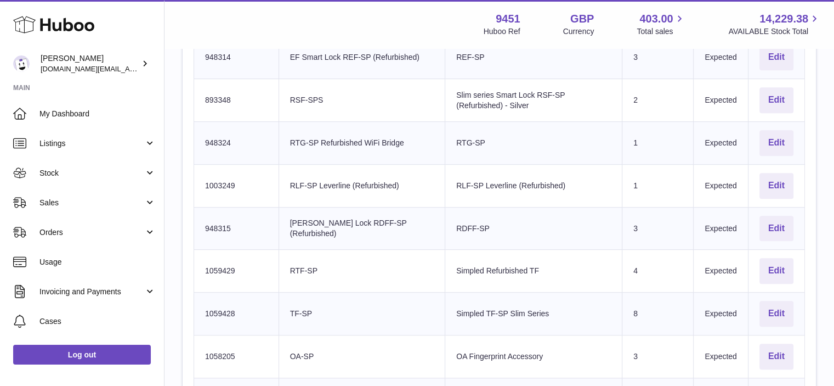
scroll to position [584, 0]
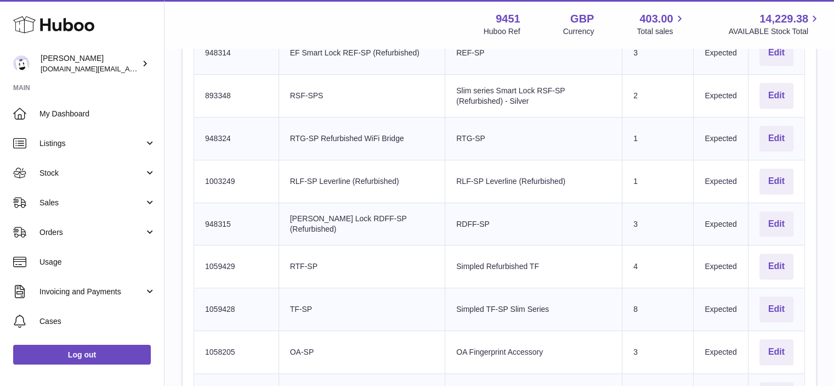
click at [219, 262] on td "Huboo SKU Number 1059429" at bounding box center [236, 266] width 85 height 43
click at [219, 307] on td "Huboo SKU Number 1059428" at bounding box center [236, 309] width 85 height 43
